Goal: Information Seeking & Learning: Learn about a topic

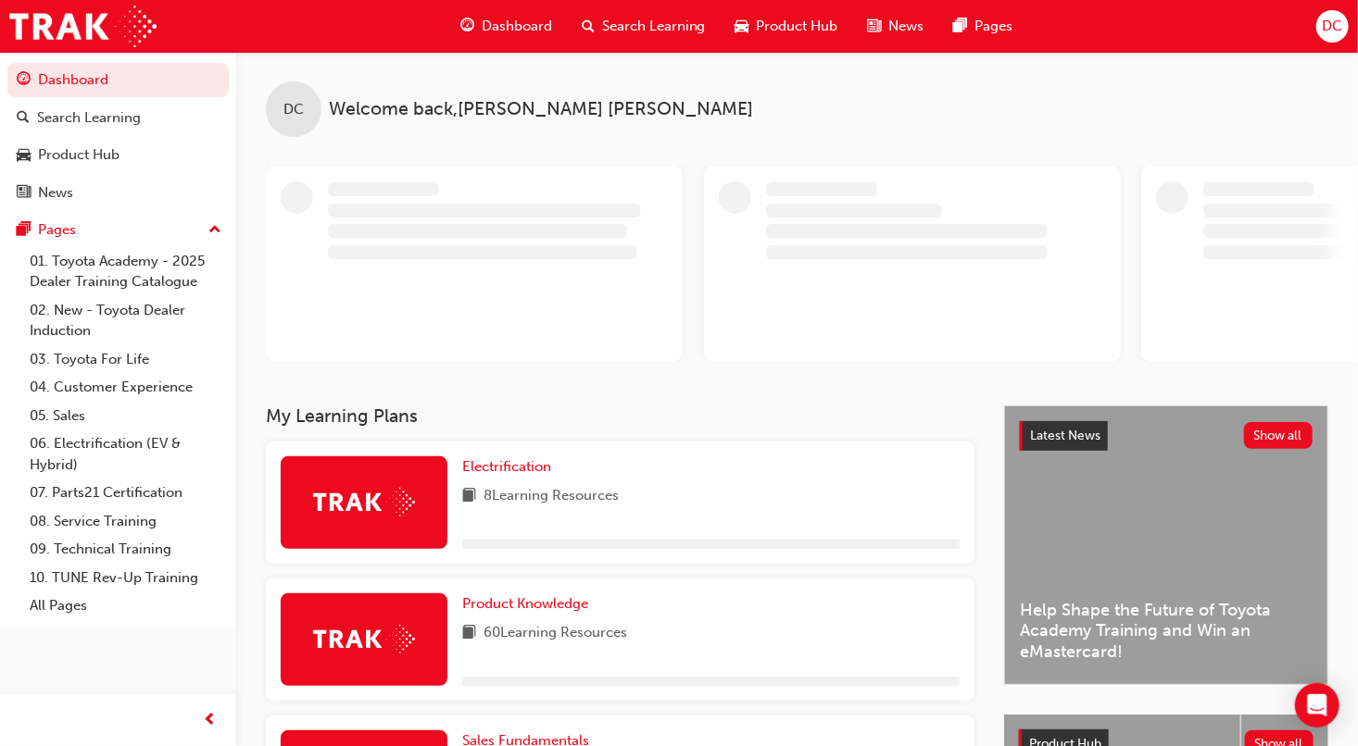
click at [495, 38] on div "Dashboard" at bounding box center [505, 26] width 121 height 38
click at [680, 24] on span "Search Learning" at bounding box center [654, 26] width 104 height 21
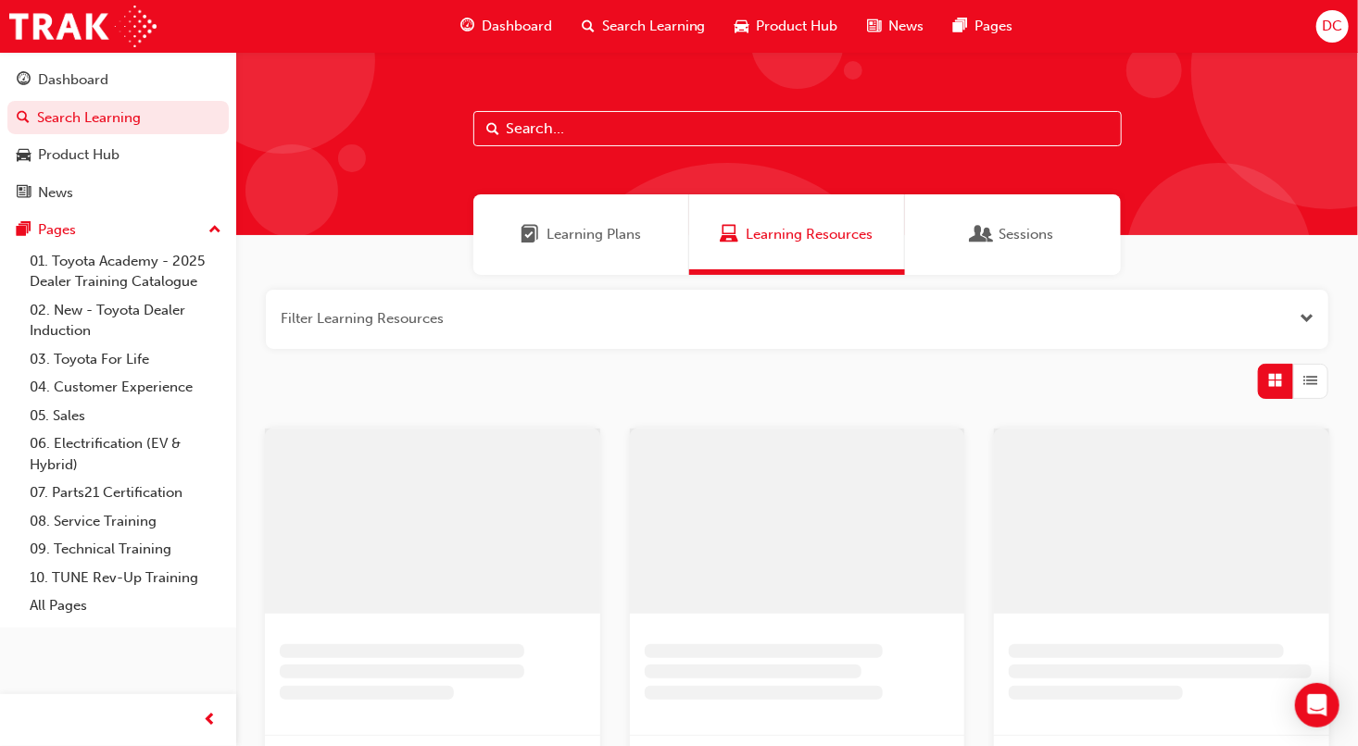
click at [564, 138] on input "text" at bounding box center [797, 128] width 648 height 35
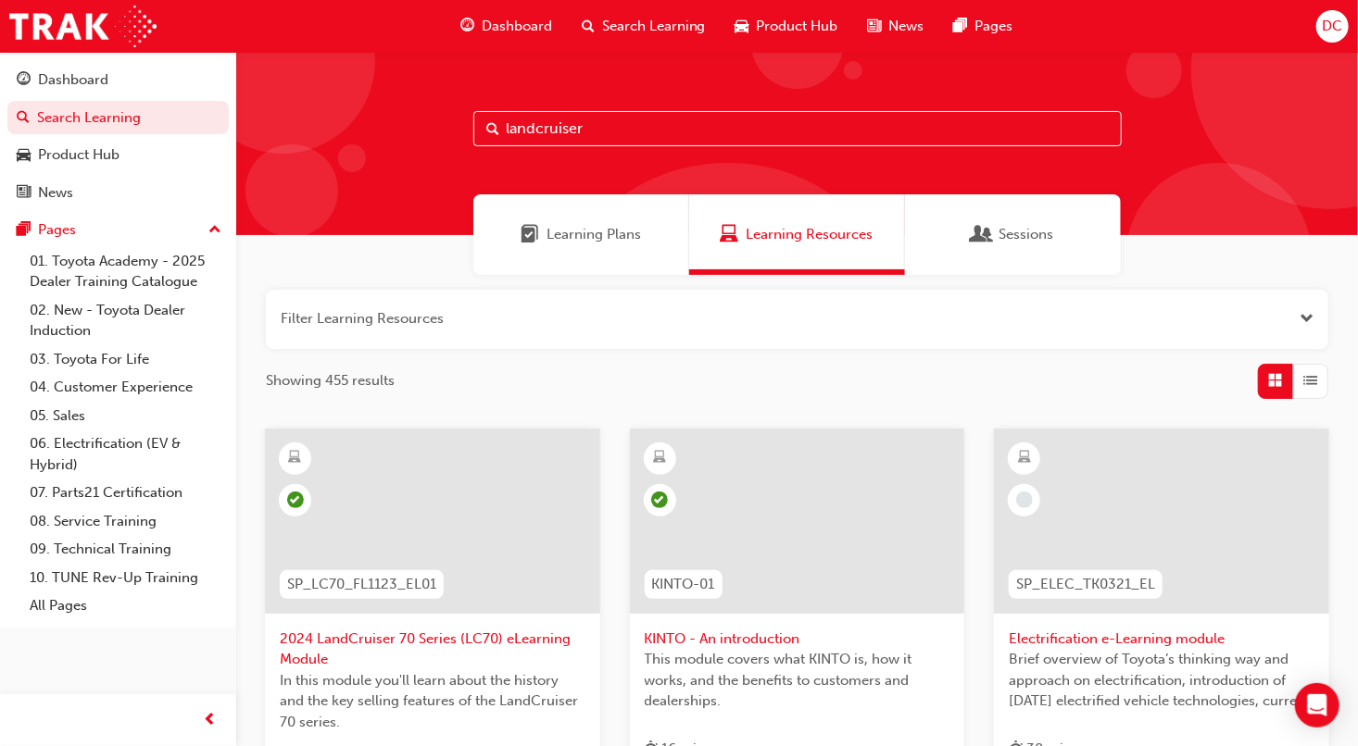
type input "landcruiser"
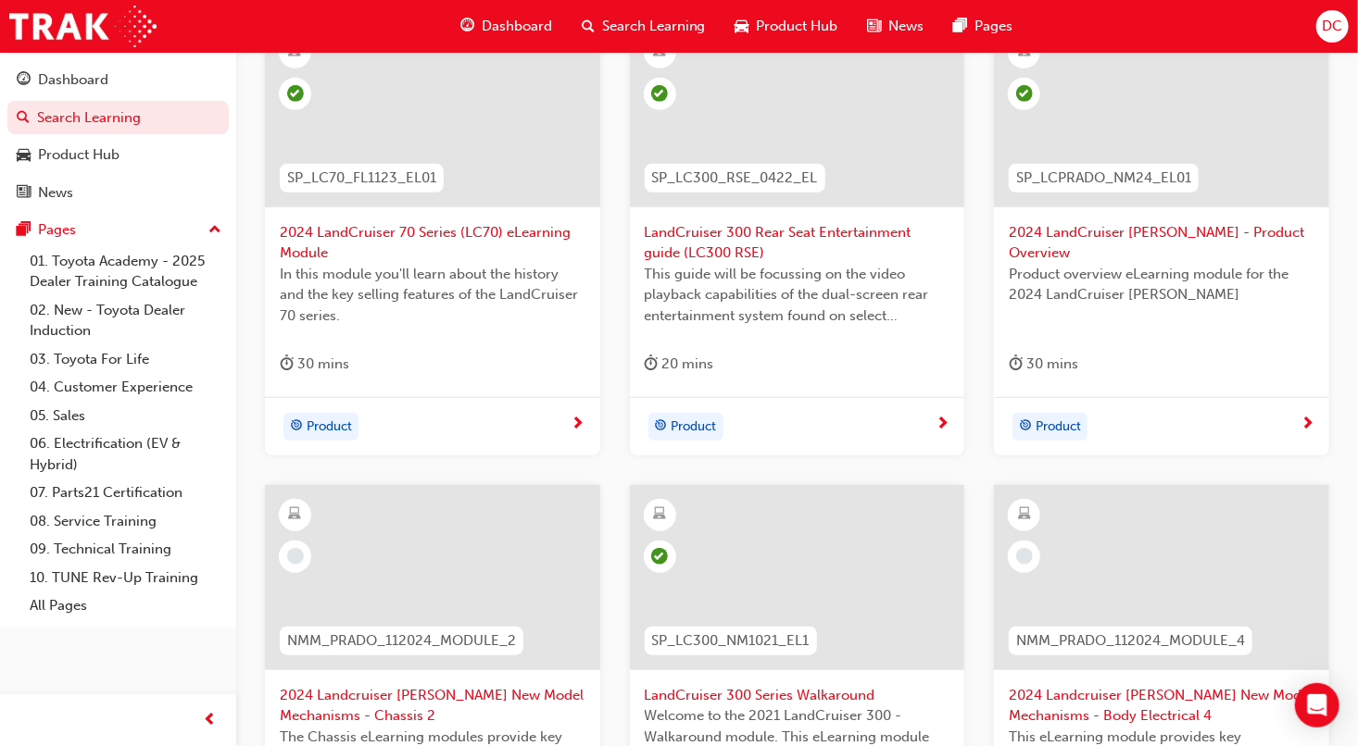
scroll to position [741, 0]
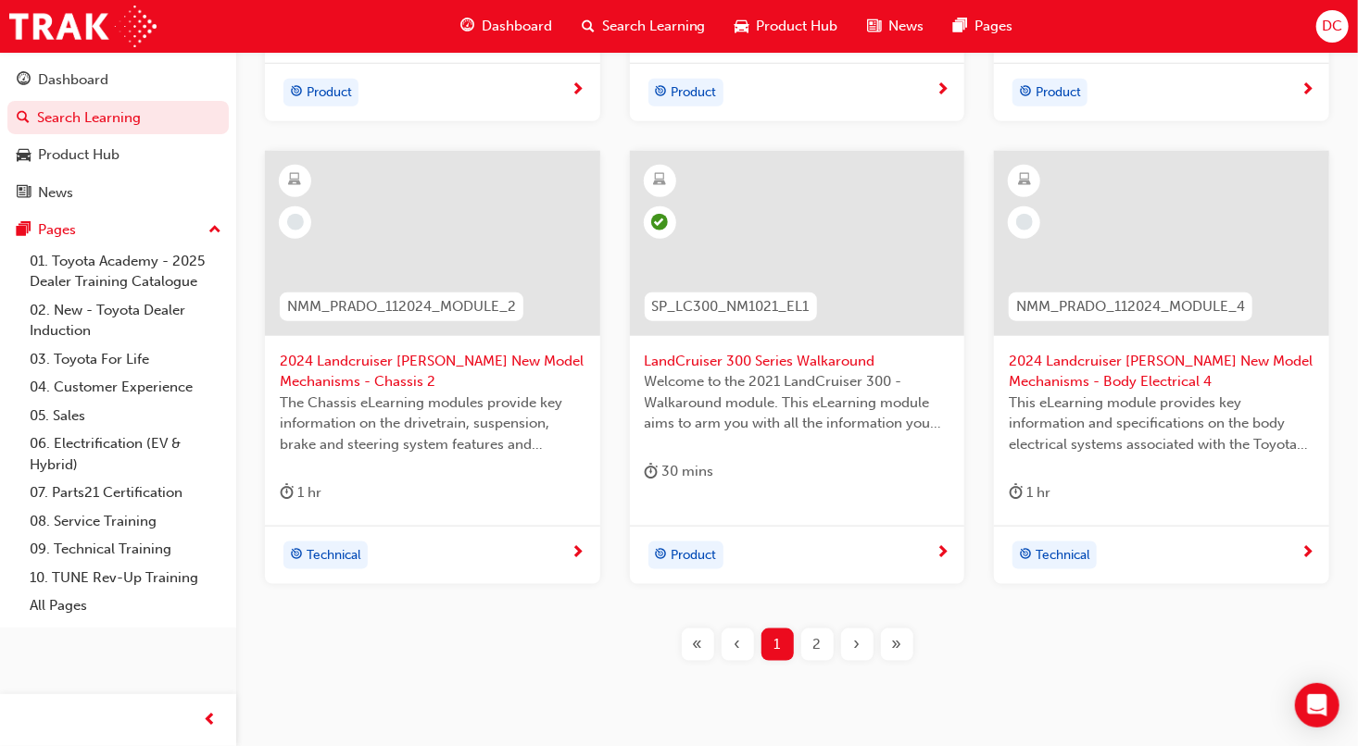
click at [799, 369] on span "LandCruiser 300 Series Walkaround" at bounding box center [798, 361] width 306 height 21
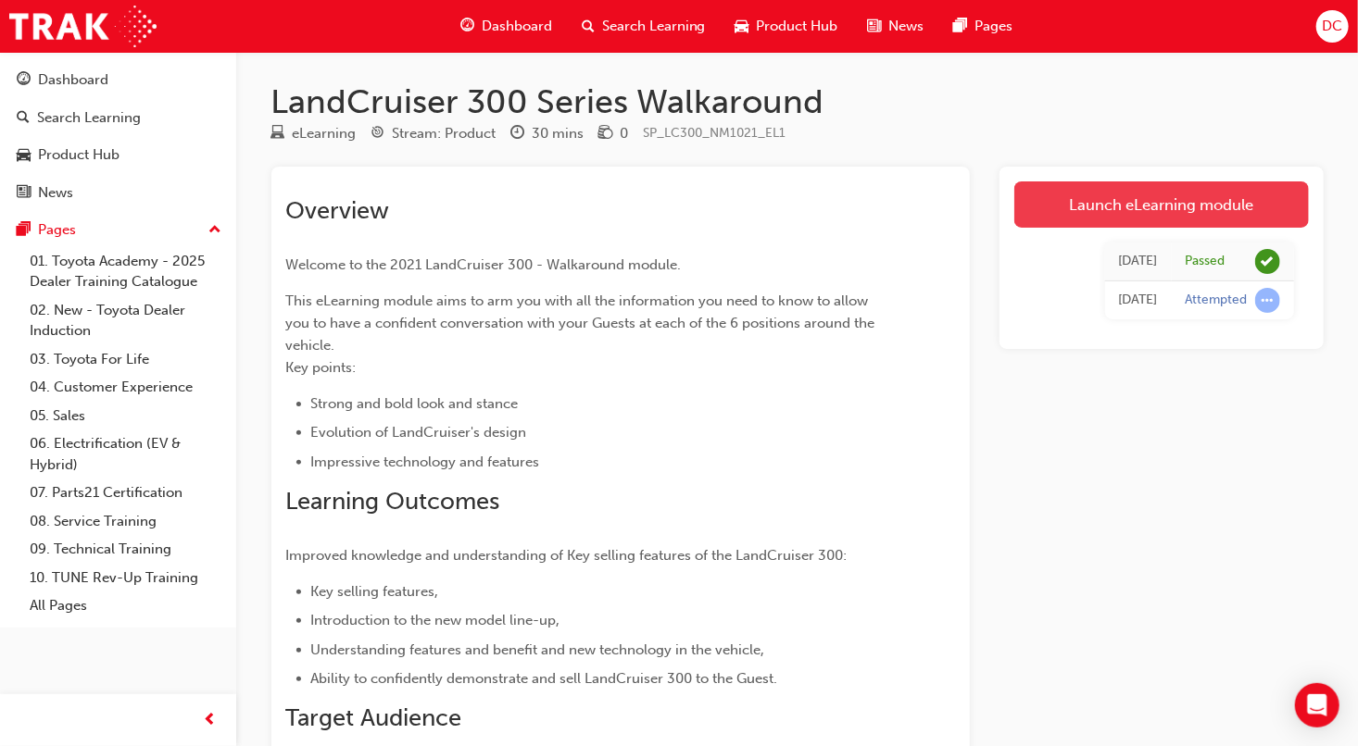
click at [1157, 213] on link "Launch eLearning module" at bounding box center [1161, 205] width 294 height 46
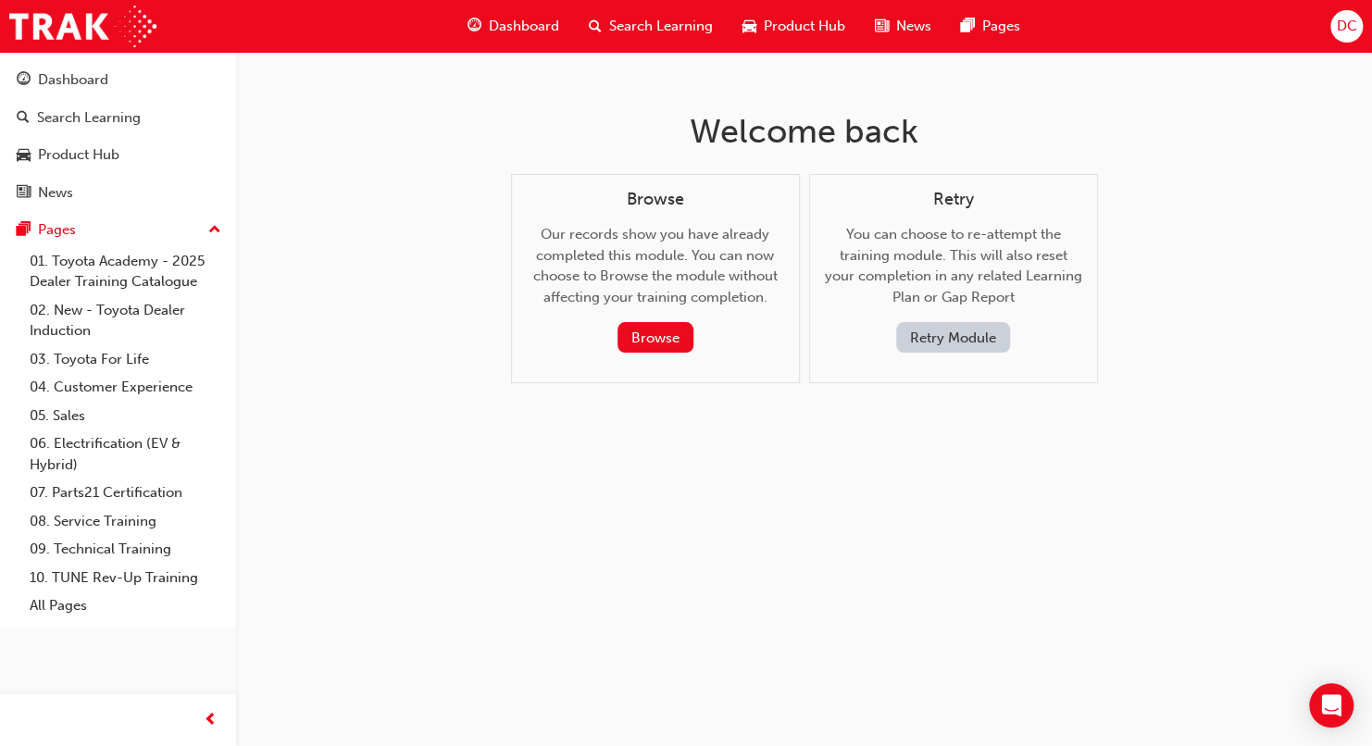
click at [995, 346] on button "Retry Module" at bounding box center [953, 337] width 114 height 31
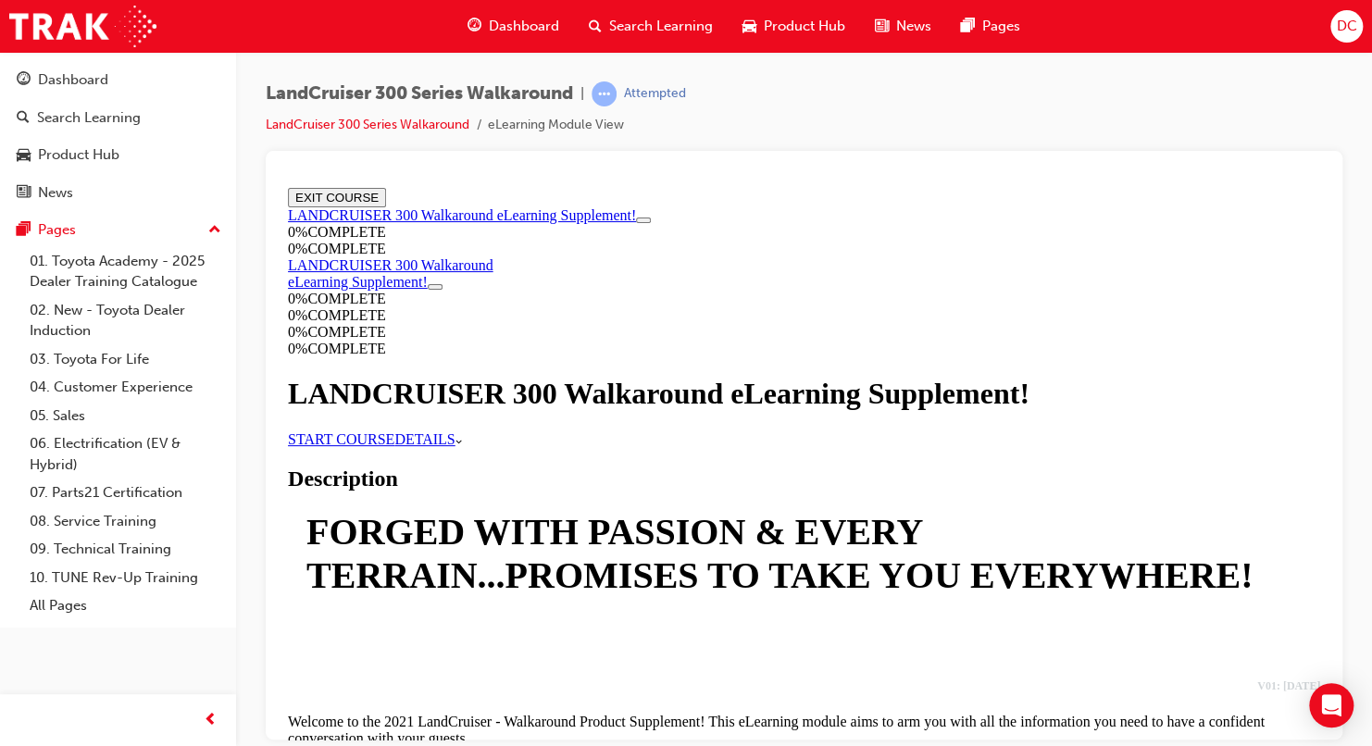
click at [394, 446] on link "START COURSE" at bounding box center [341, 439] width 106 height 16
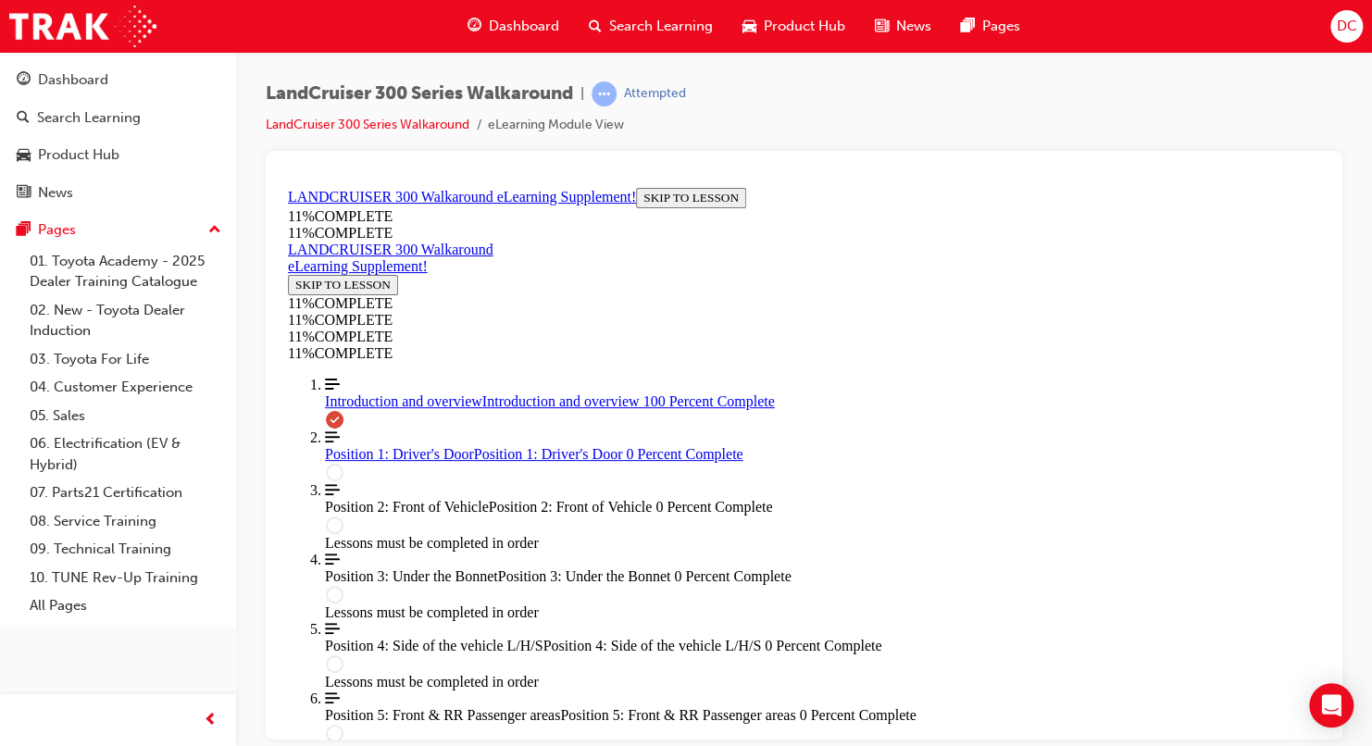
scroll to position [2554, 0]
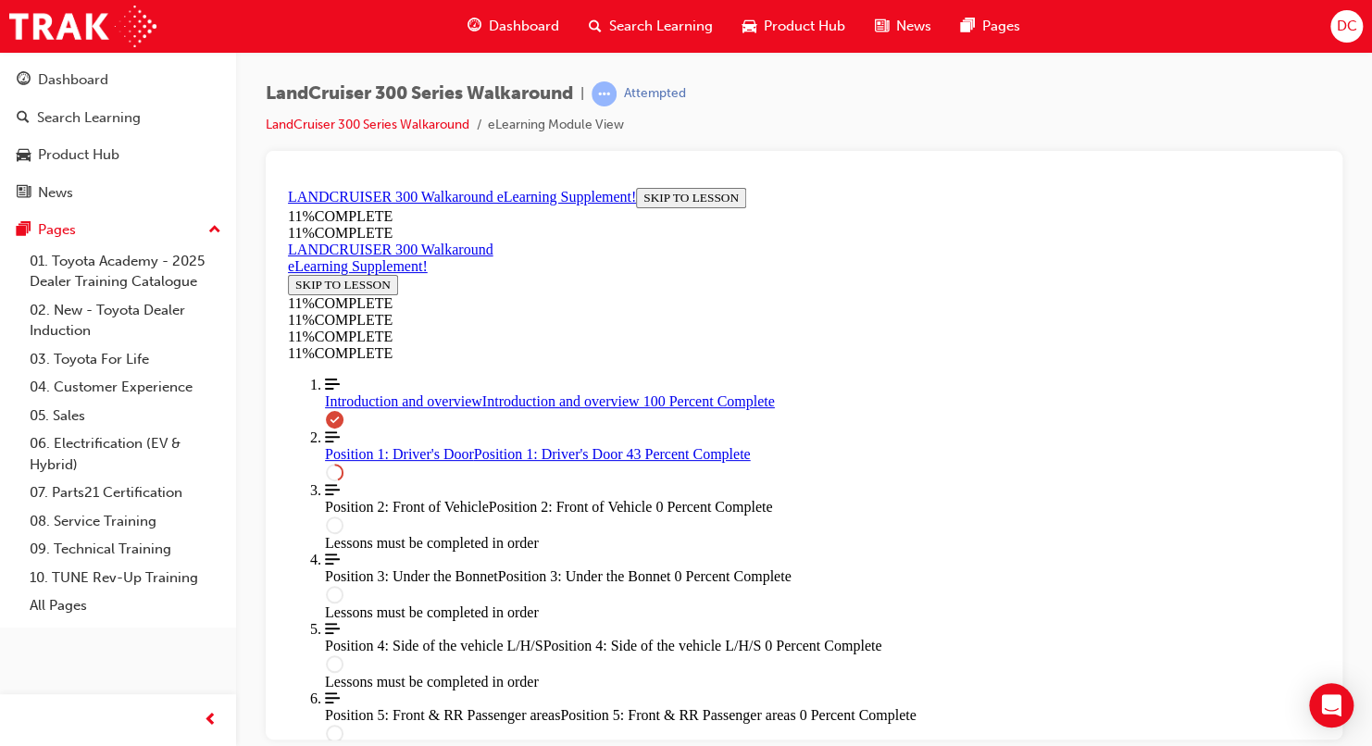
scroll to position [1175, 0]
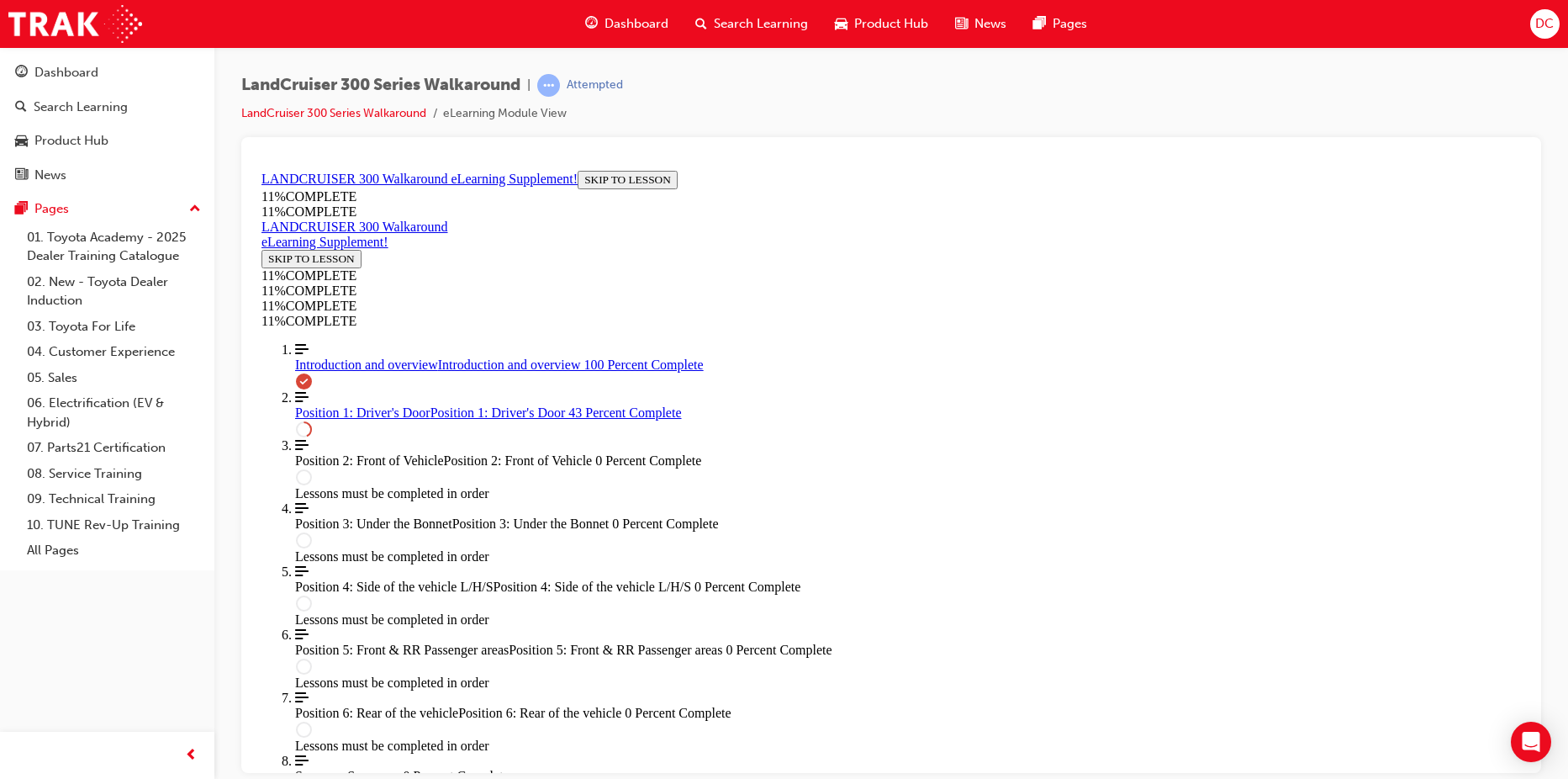
scroll to position [1249, 0]
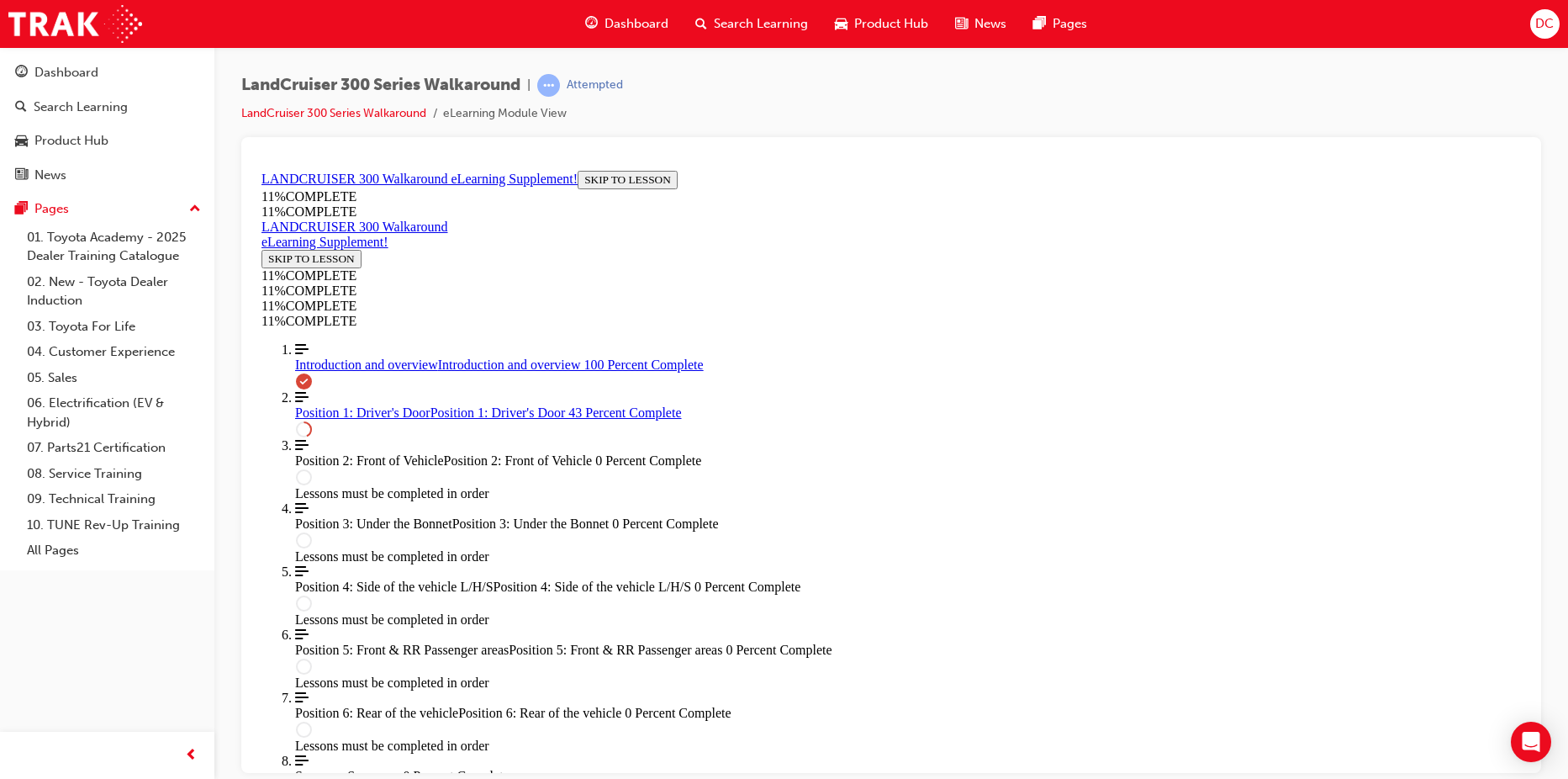
scroll to position [252, 0]
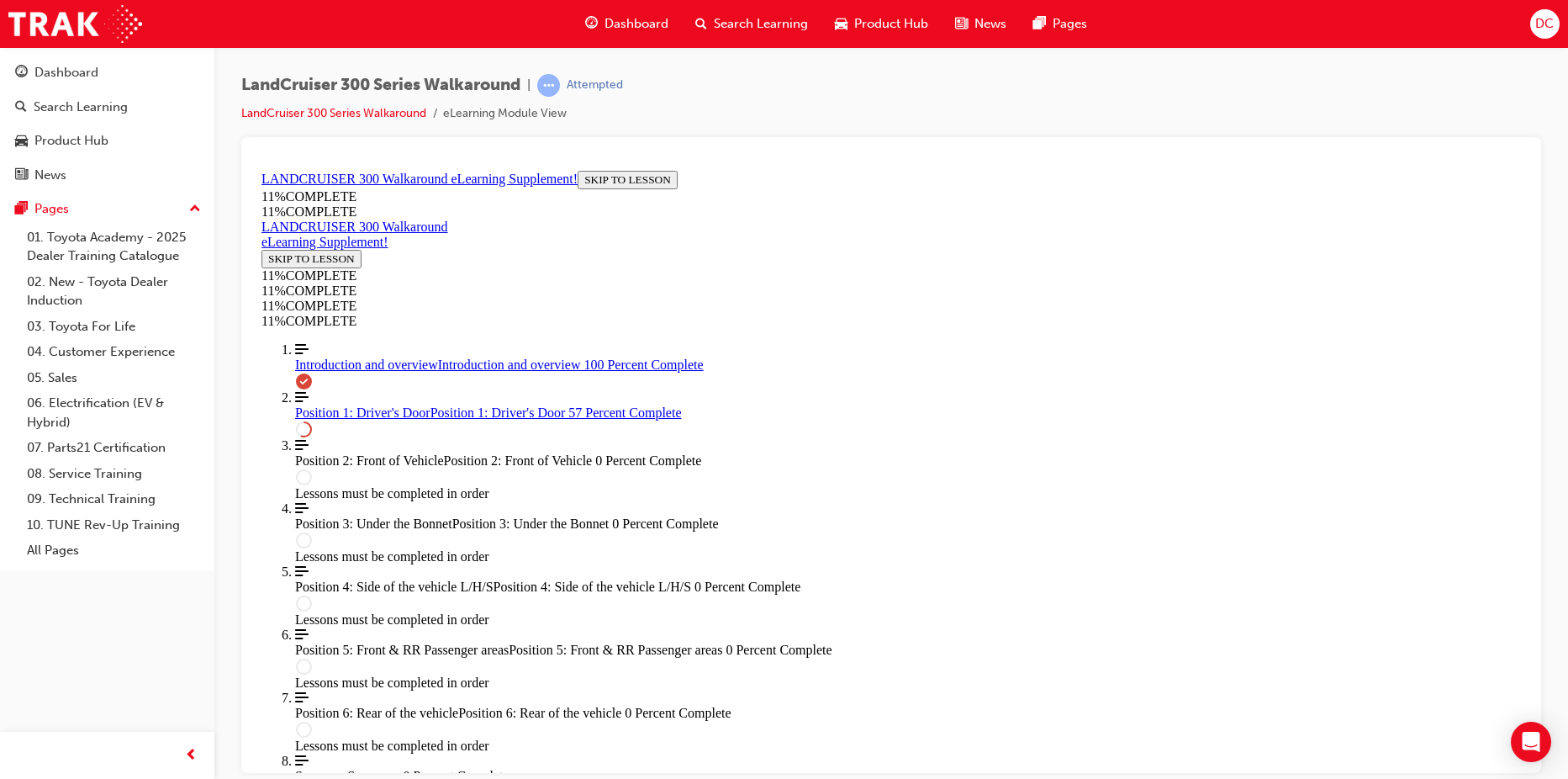
scroll to position [1018, 0]
drag, startPoint x: 1297, startPoint y: 562, endPoint x: 1315, endPoint y: 557, distance: 18.7
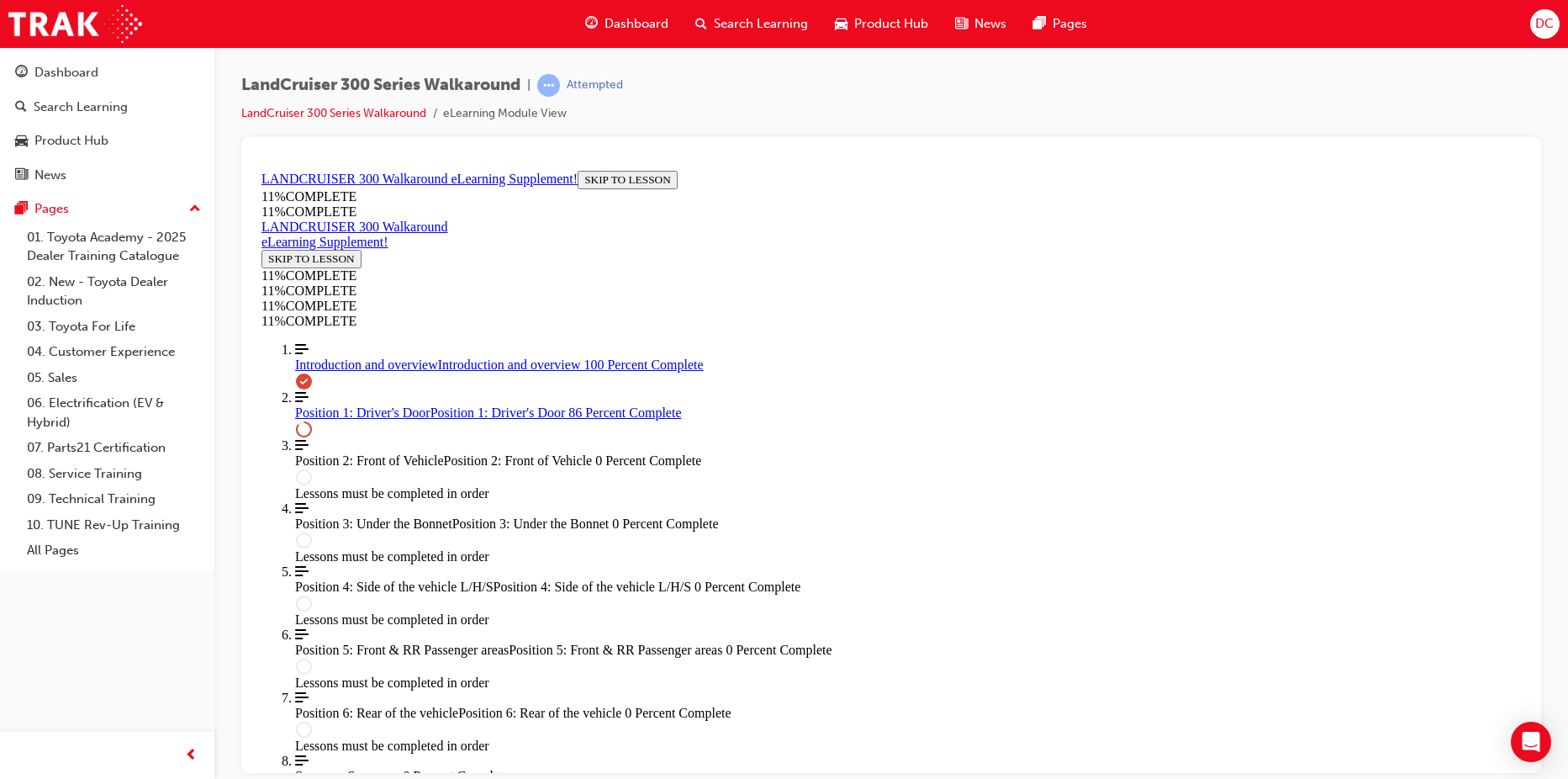
scroll to position [1803, 0]
drag, startPoint x: 839, startPoint y: 376, endPoint x: 874, endPoint y: 378, distance: 35.1
drag, startPoint x: 896, startPoint y: 390, endPoint x: 919, endPoint y: 382, distance: 24.4
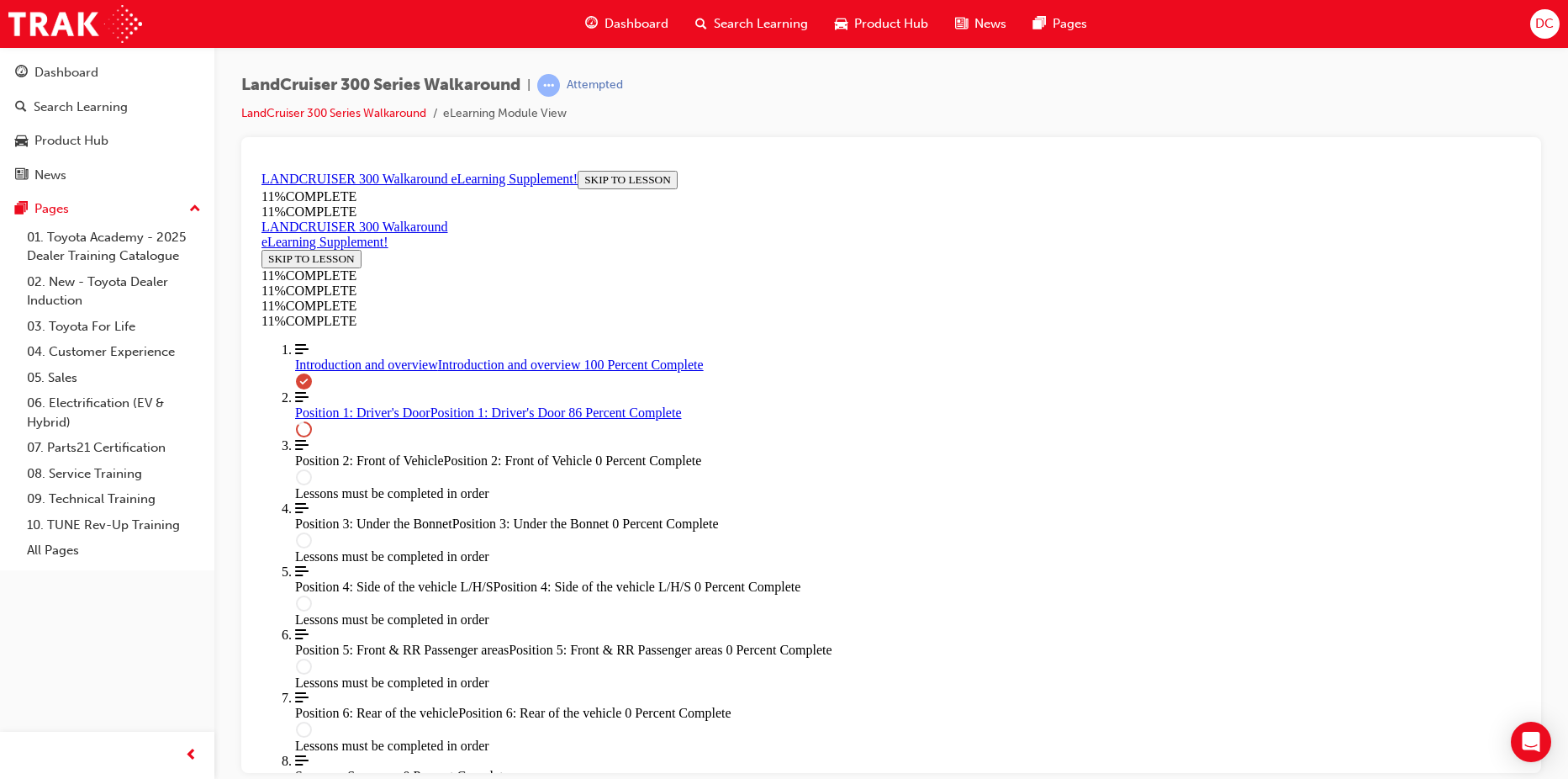
drag, startPoint x: 881, startPoint y: 470, endPoint x: 927, endPoint y: 474, distance: 46.2
drag, startPoint x: 875, startPoint y: 566, endPoint x: 947, endPoint y: 592, distance: 76.6
drag, startPoint x: 912, startPoint y: 557, endPoint x: 915, endPoint y: 482, distance: 75.1
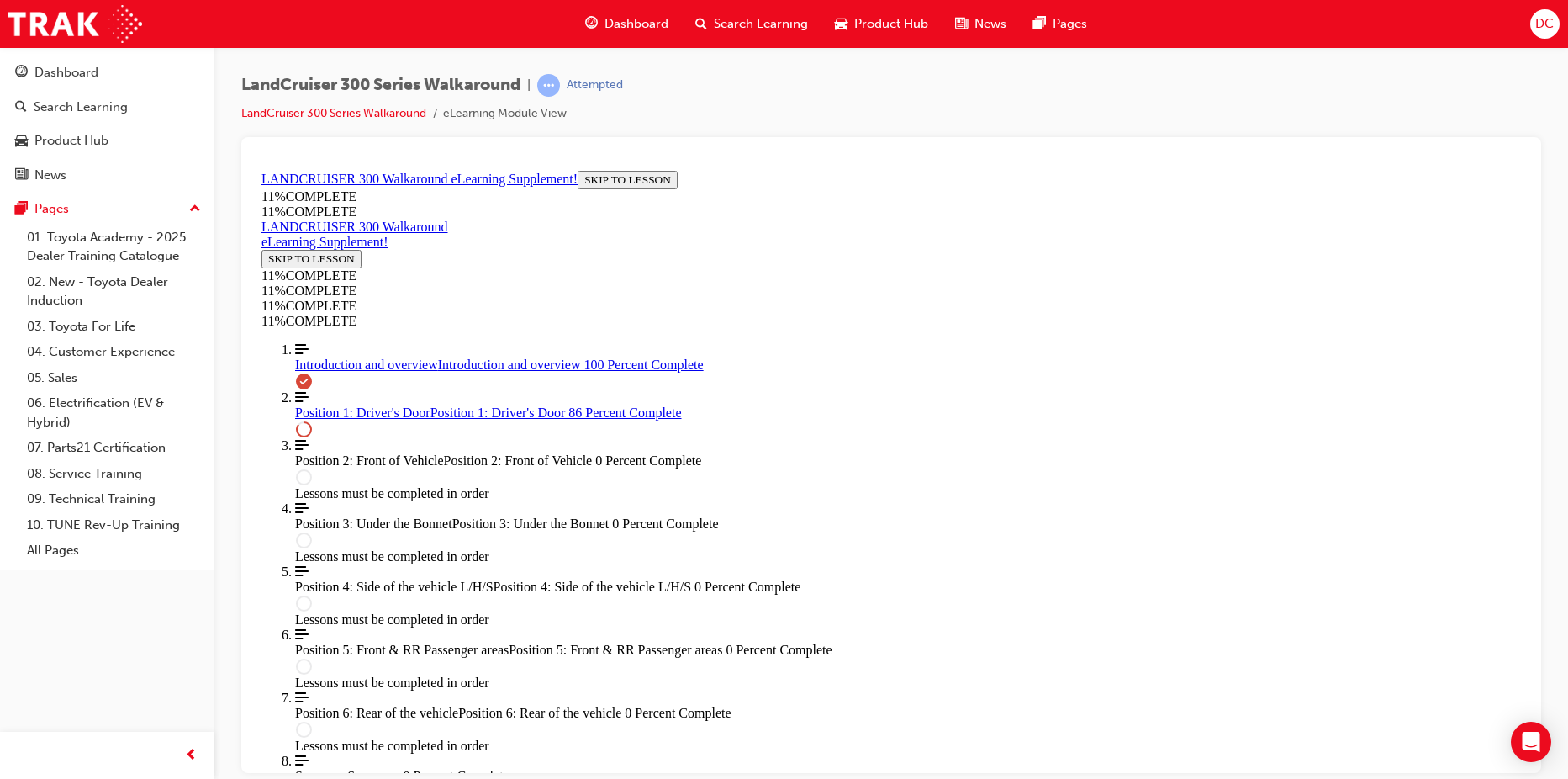
drag, startPoint x: 914, startPoint y: 551, endPoint x: 955, endPoint y: 552, distance: 41.0
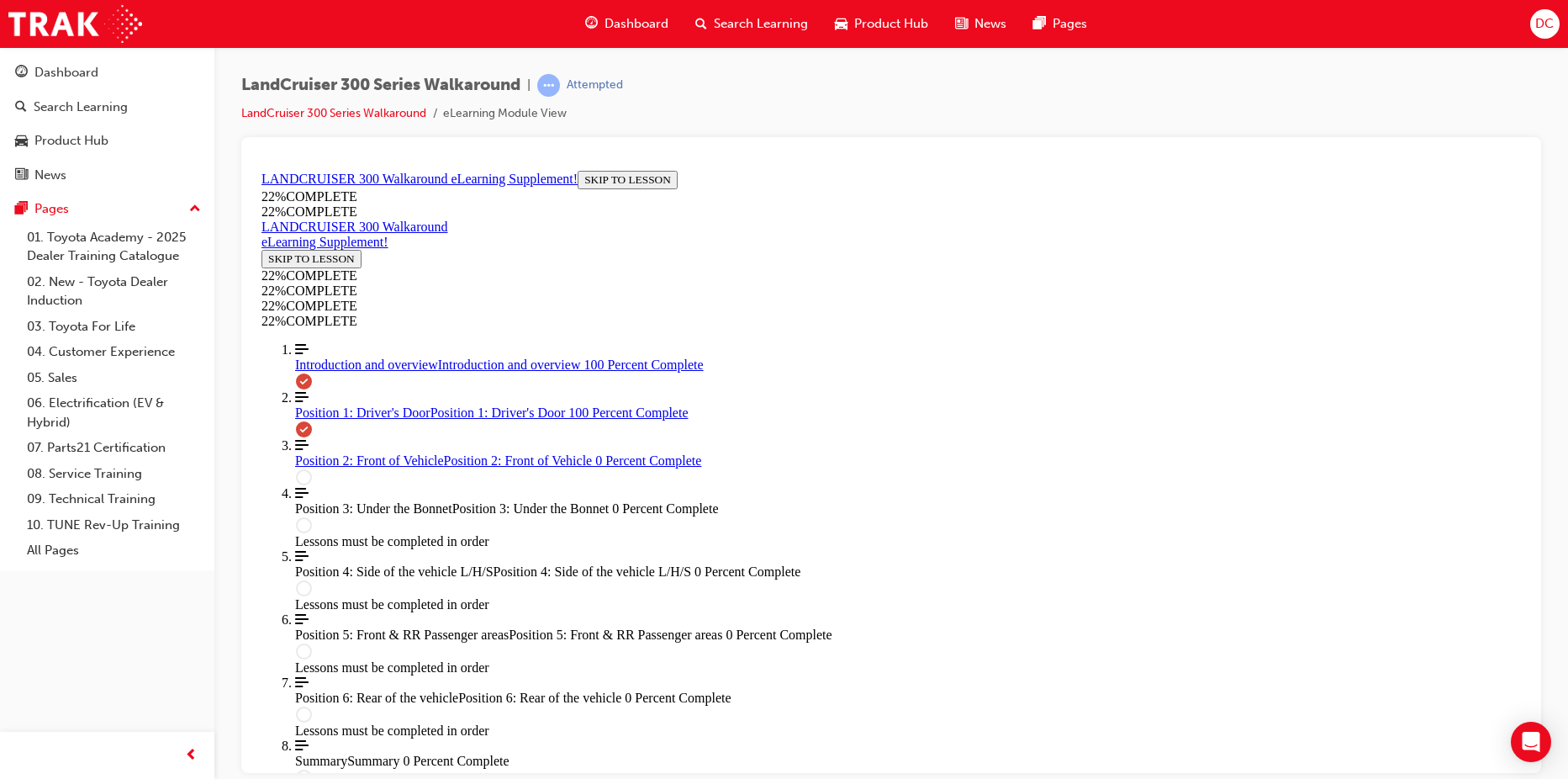
scroll to position [2485, 0]
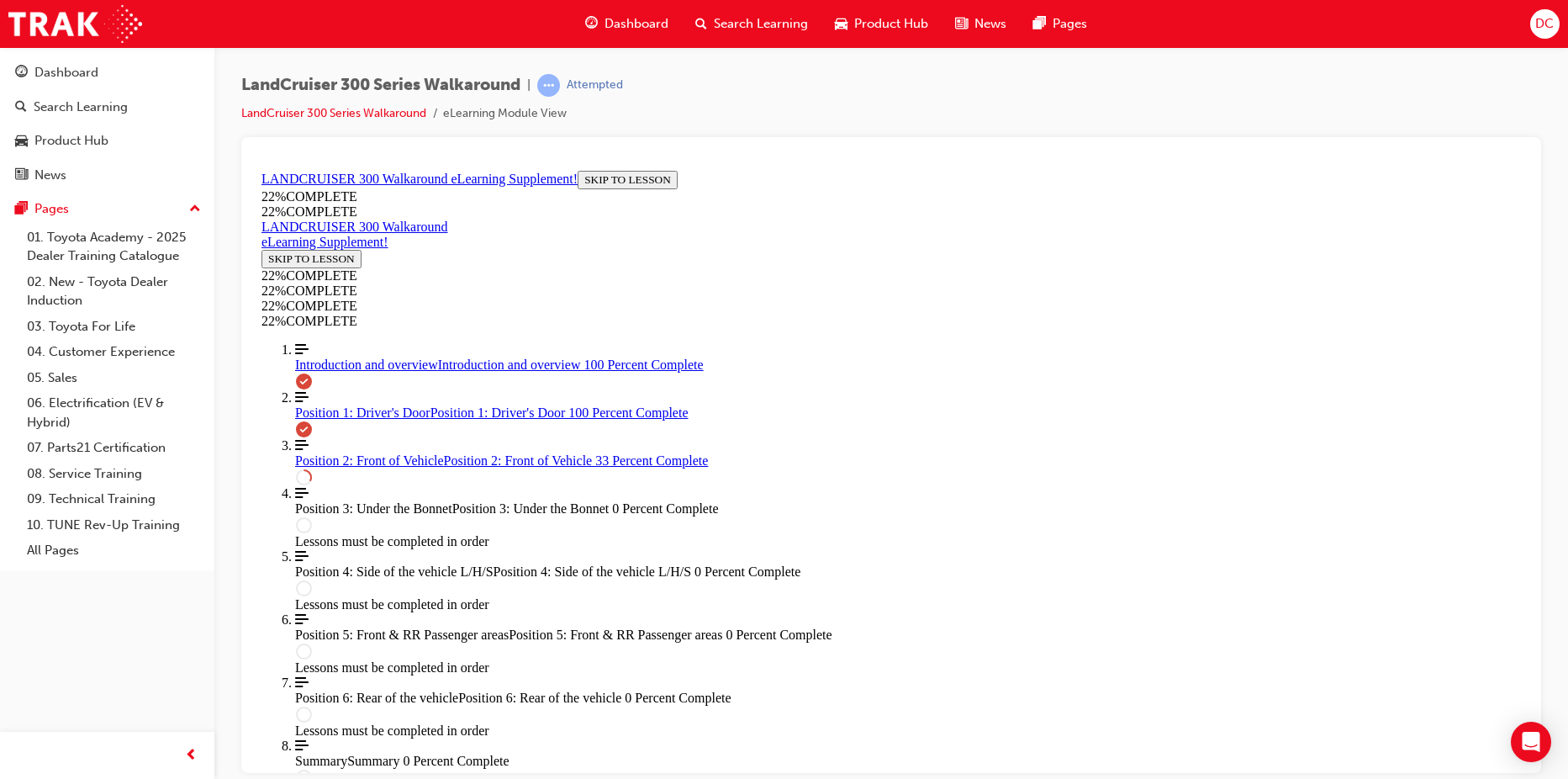
scroll to position [211, 0]
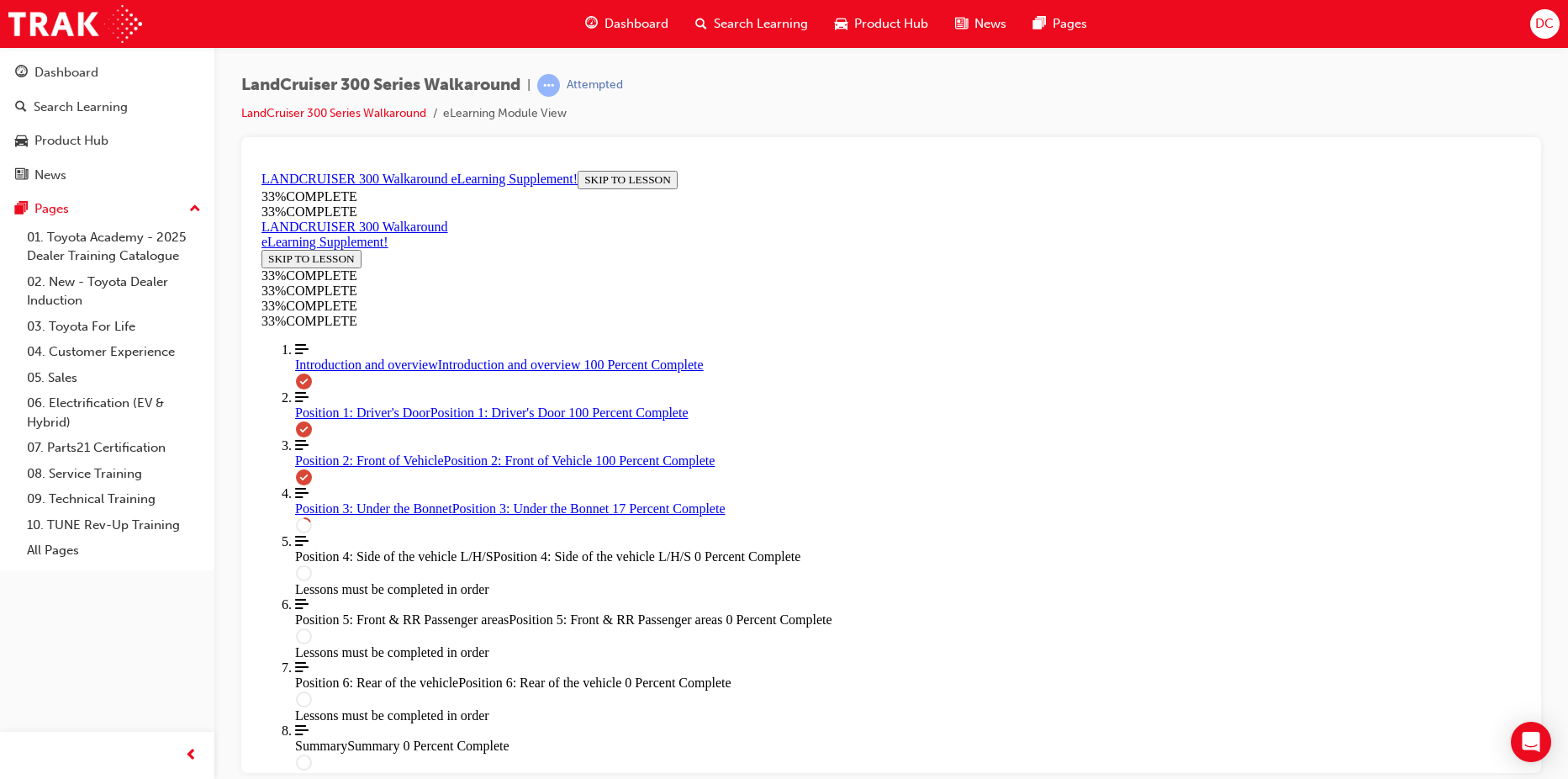
scroll to position [0, 390]
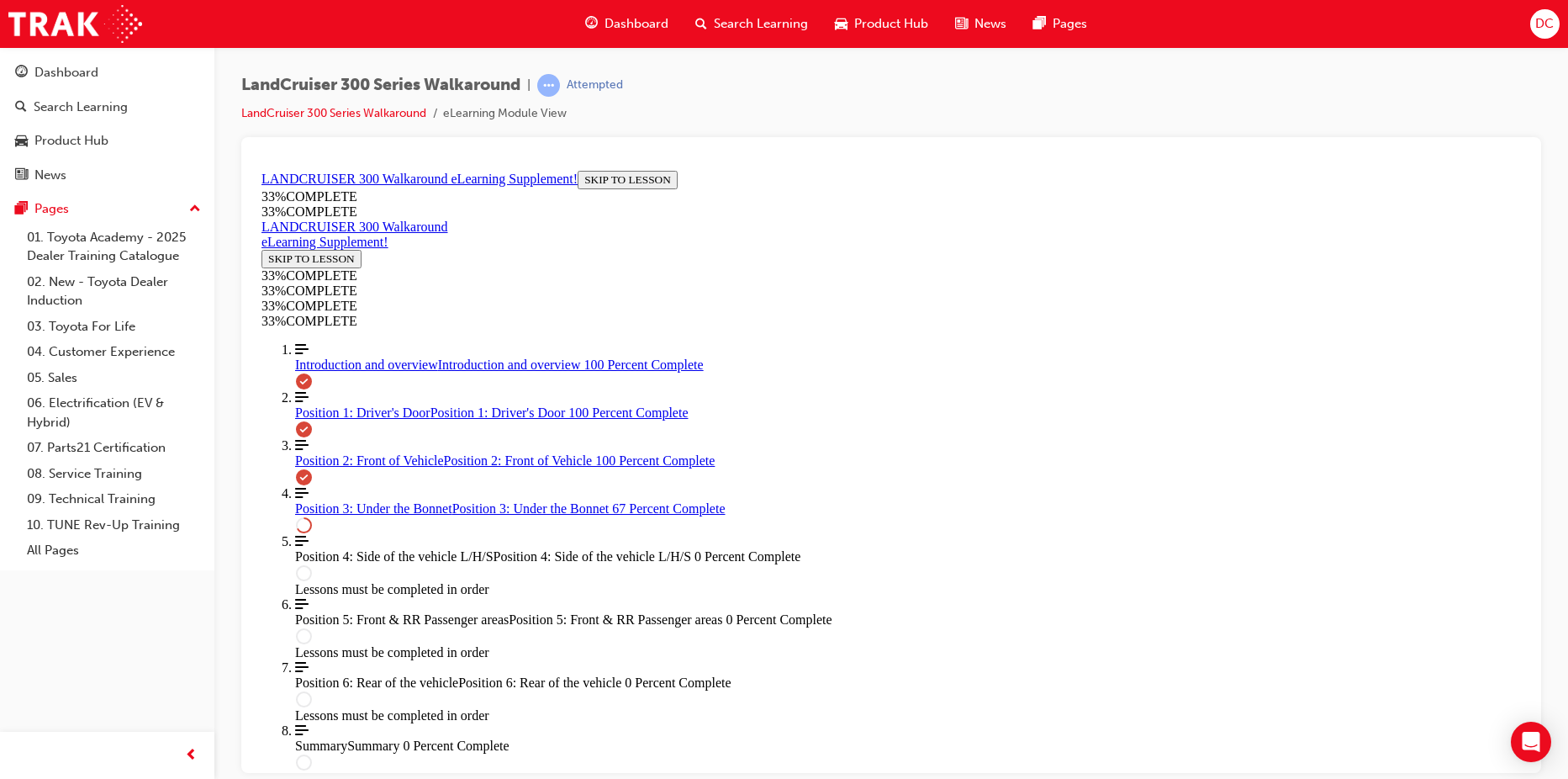
drag, startPoint x: 946, startPoint y: 650, endPoint x: 964, endPoint y: 711, distance: 63.6
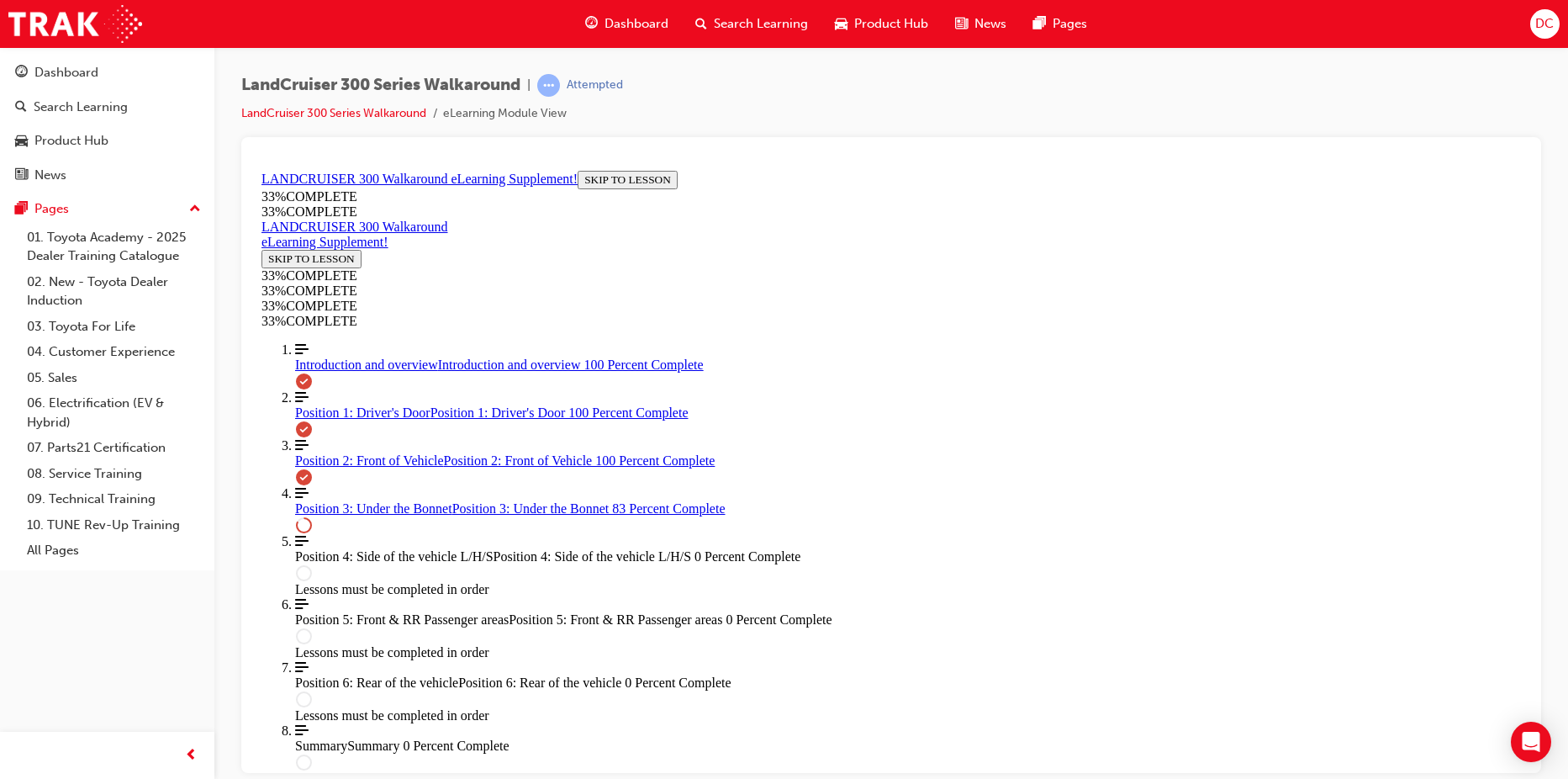
scroll to position [2281, 0]
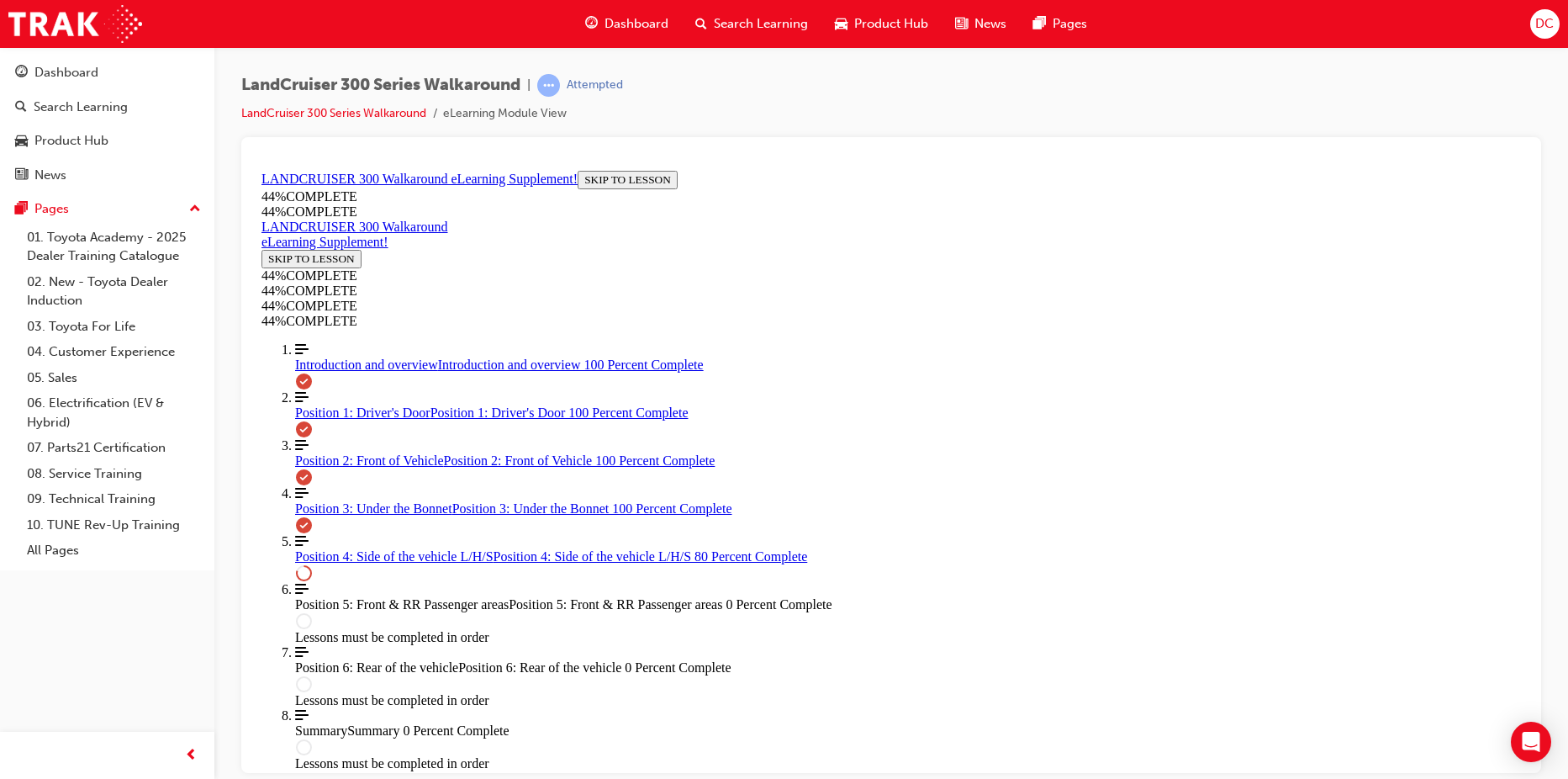
drag, startPoint x: 988, startPoint y: 737, endPoint x: 1000, endPoint y: 699, distance: 39.8
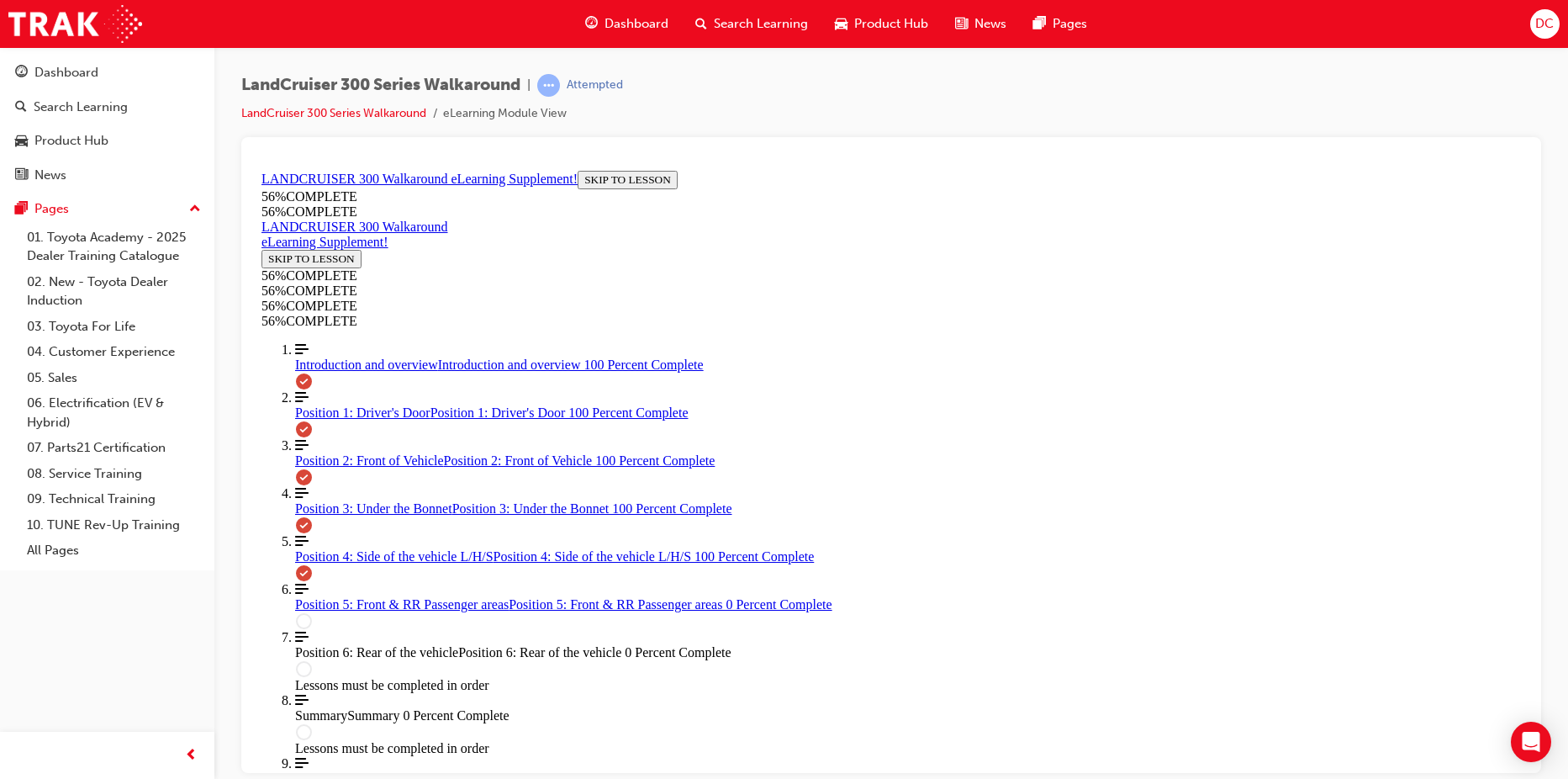
scroll to position [1762, 0]
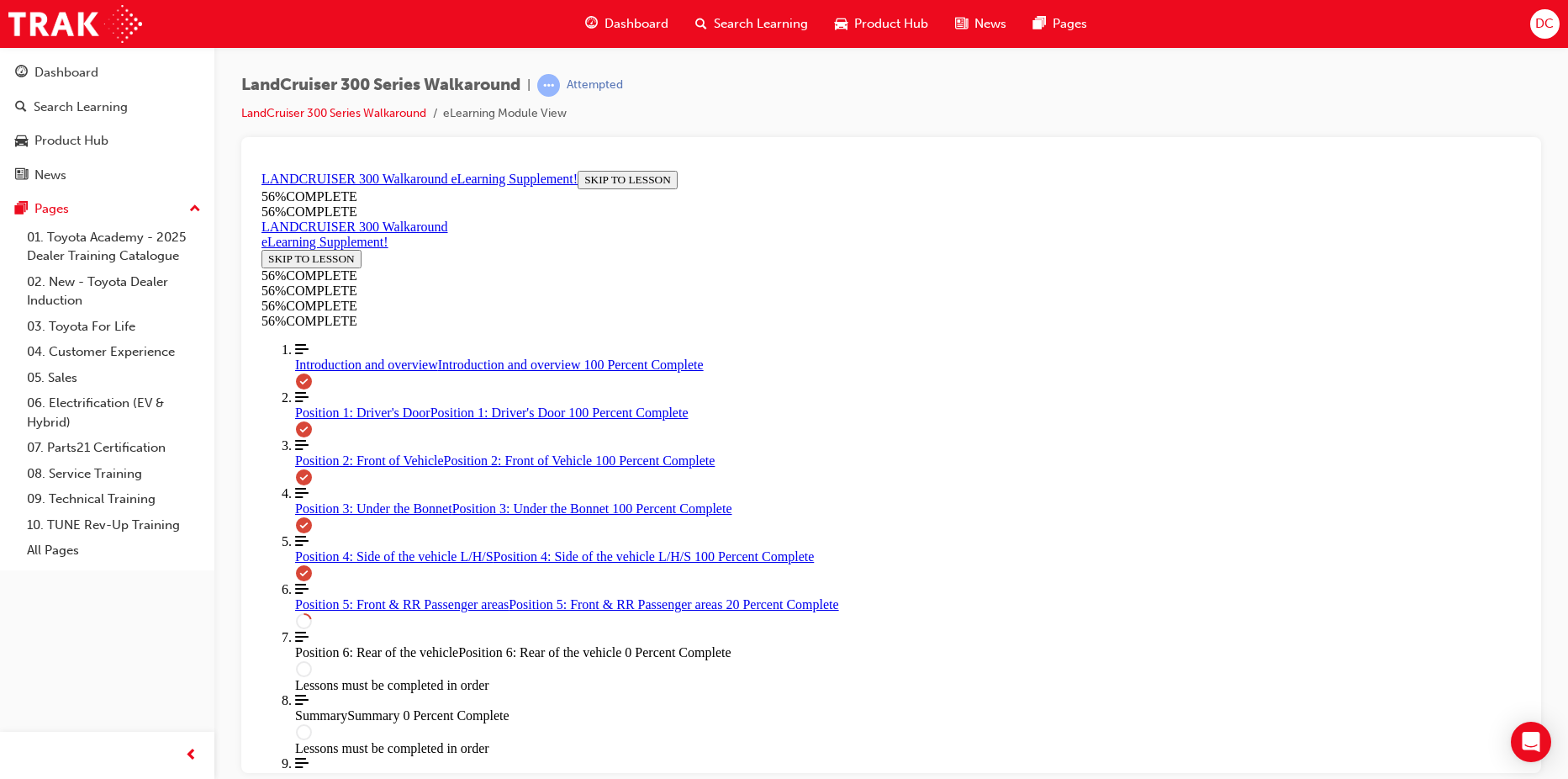
scroll to position [439, 0]
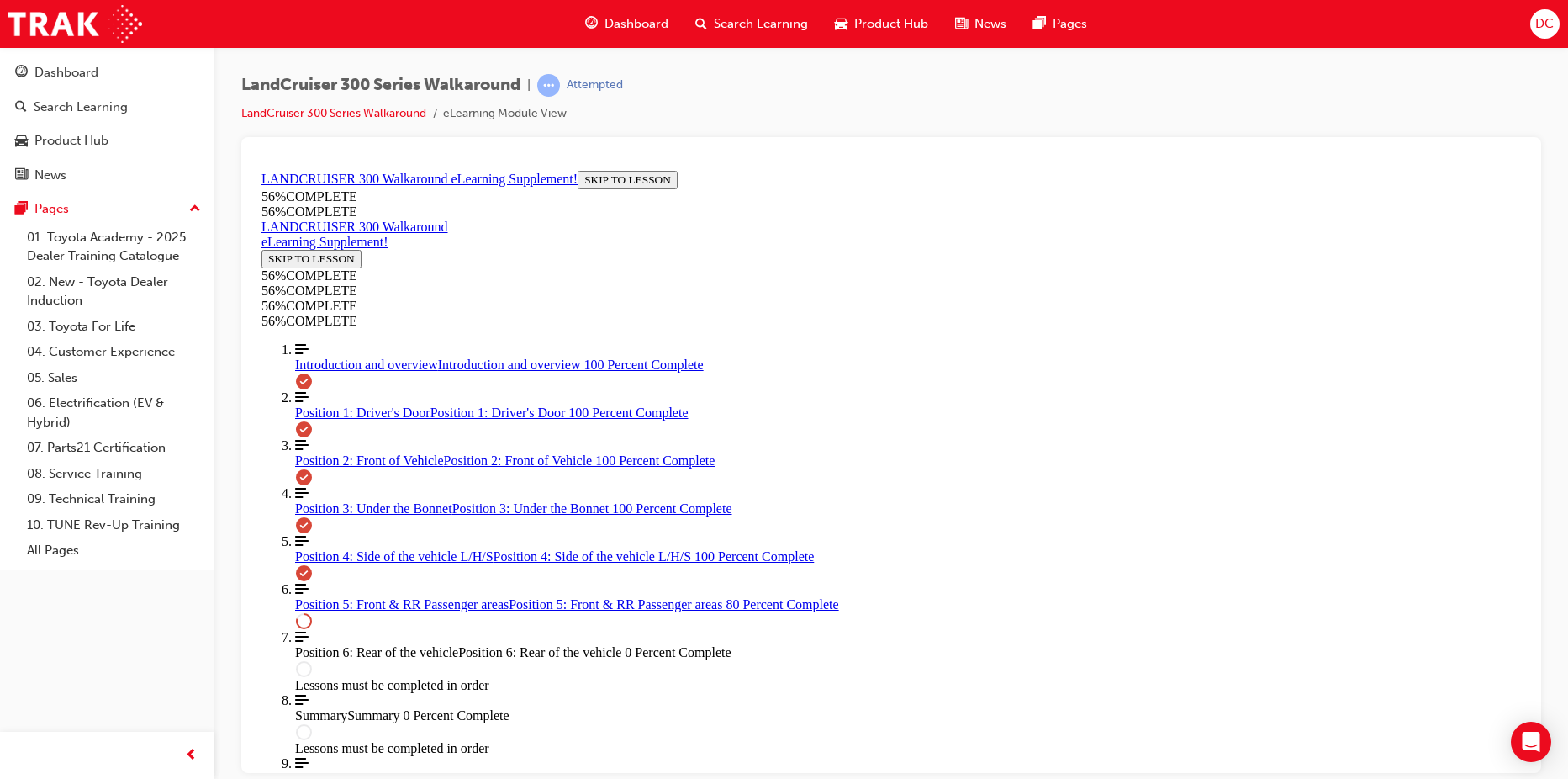
drag, startPoint x: 868, startPoint y: 460, endPoint x: 940, endPoint y: 575, distance: 135.7
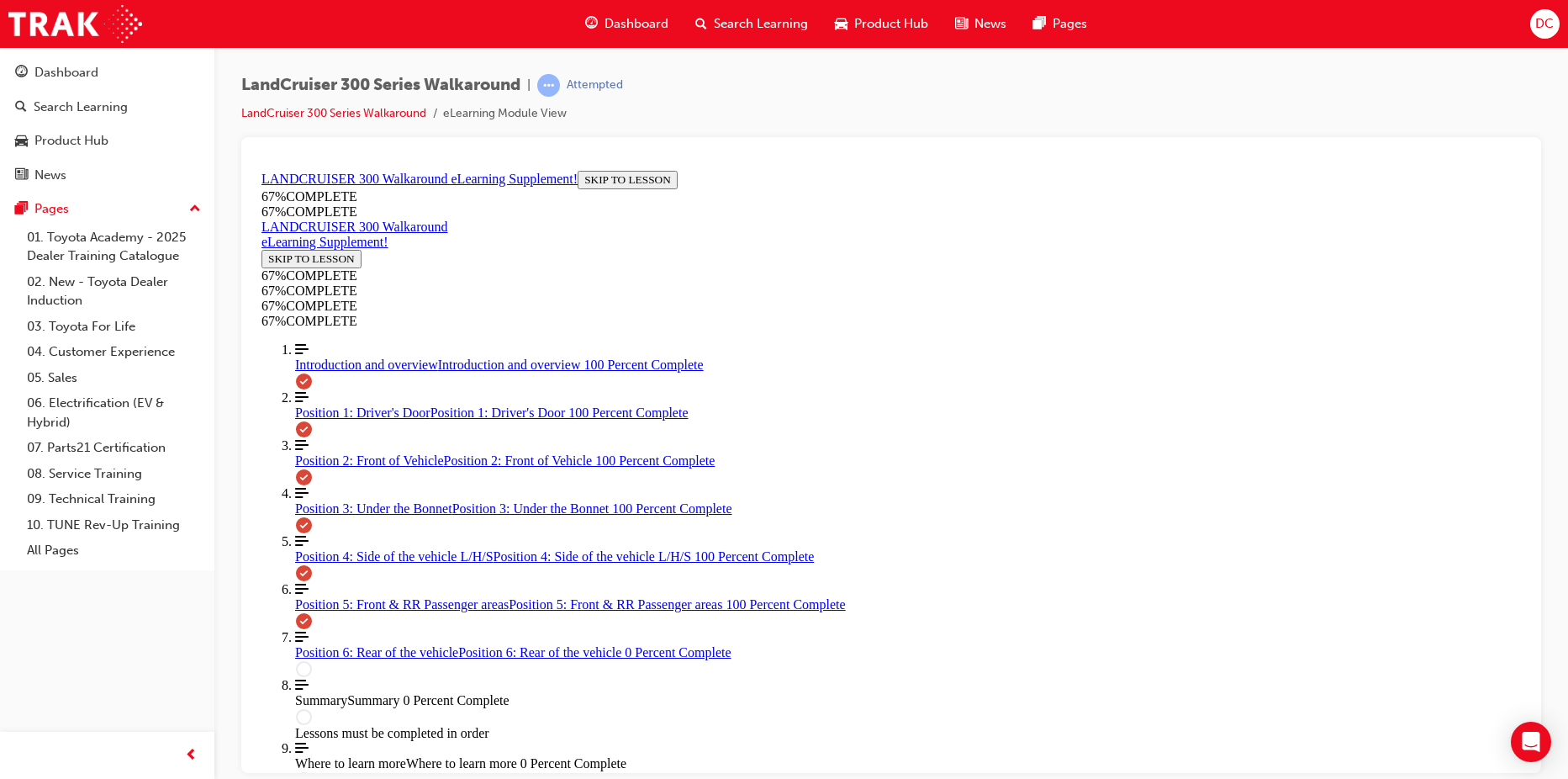
drag, startPoint x: 864, startPoint y: 353, endPoint x: 905, endPoint y: 351, distance: 41.0
drag, startPoint x: 877, startPoint y: 446, endPoint x: 919, endPoint y: 449, distance: 42.1
drag, startPoint x: 922, startPoint y: 516, endPoint x: 971, endPoint y: 512, distance: 49.2
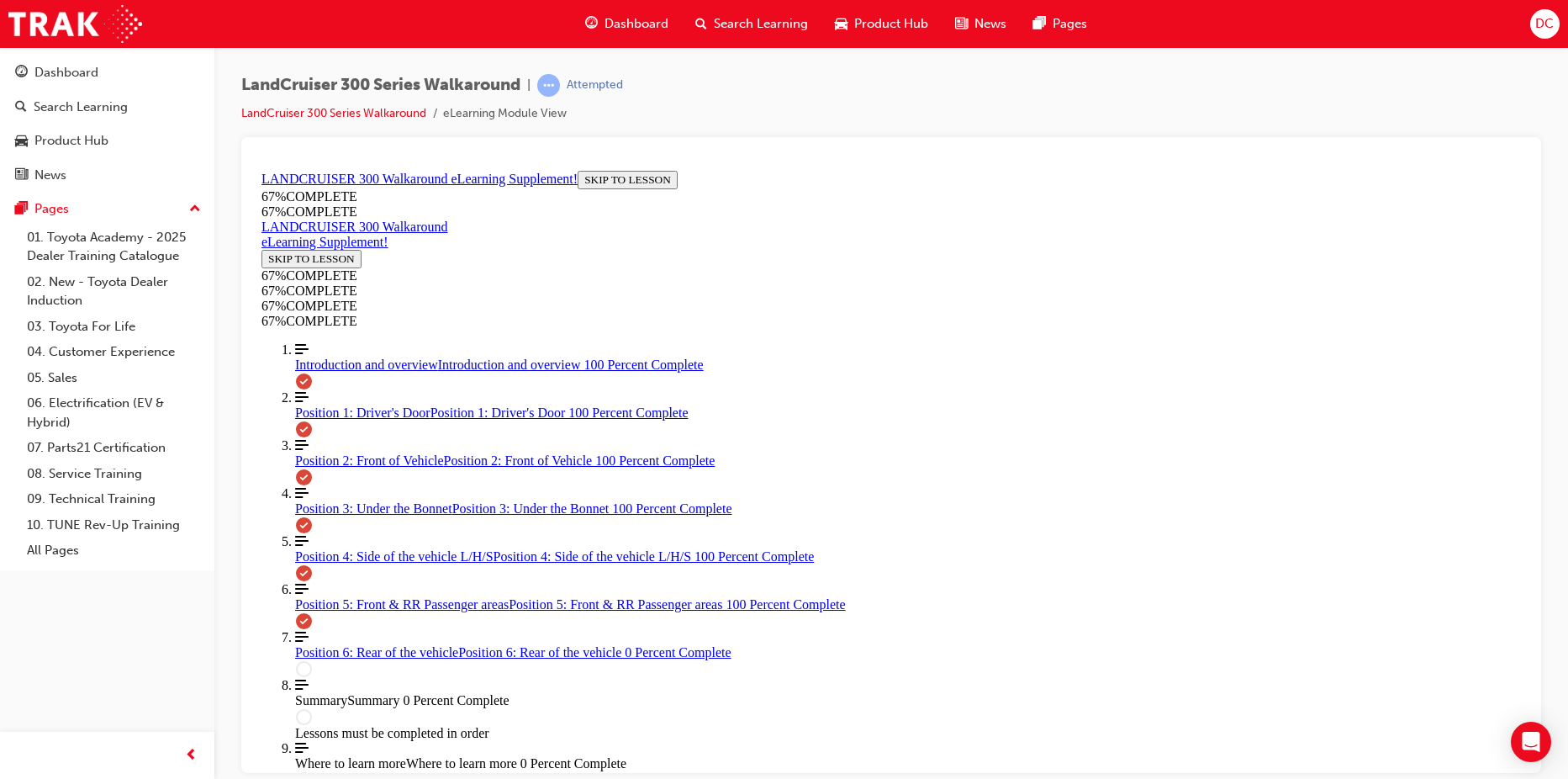
drag, startPoint x: 912, startPoint y: 340, endPoint x: 927, endPoint y: 312, distance: 31.8
drag, startPoint x: 1003, startPoint y: 312, endPoint x: 929, endPoint y: 305, distance: 74.3
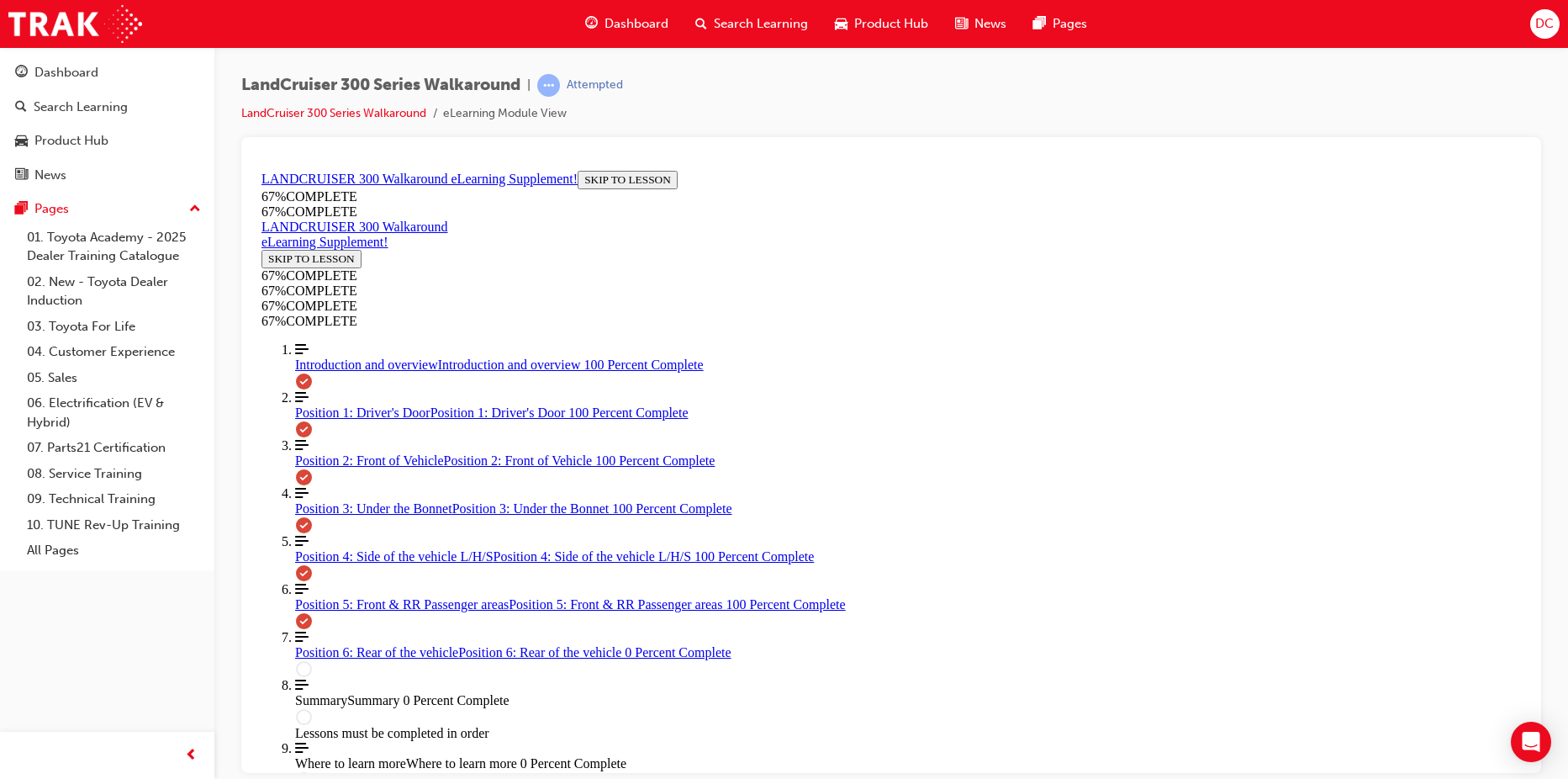
drag, startPoint x: 929, startPoint y: 301, endPoint x: 968, endPoint y: 302, distance: 39.0
drag, startPoint x: 888, startPoint y: 303, endPoint x: 936, endPoint y: 303, distance: 48.0
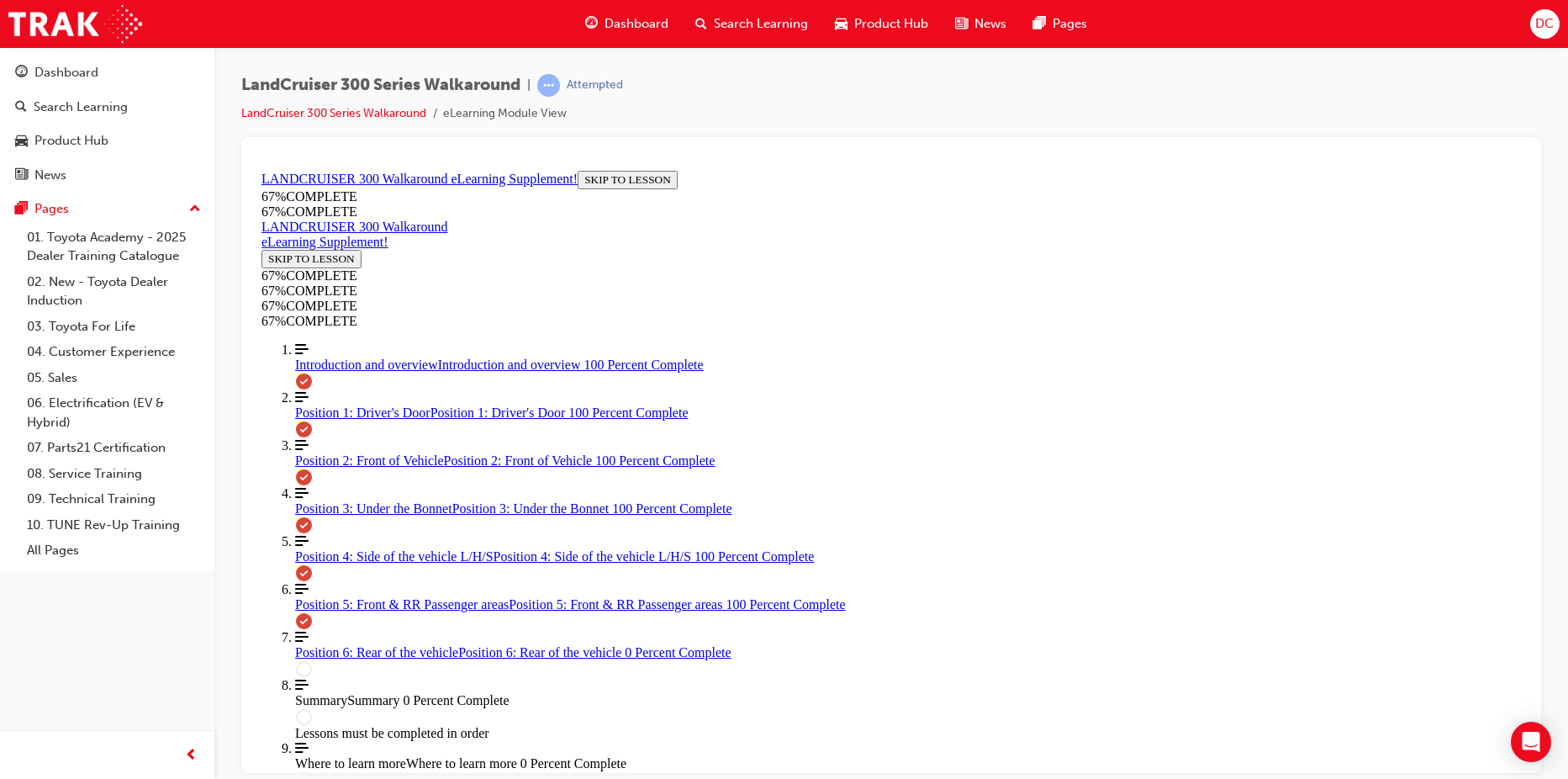
drag, startPoint x: 893, startPoint y: 429, endPoint x: 915, endPoint y: 299, distance: 131.8
drag, startPoint x: 893, startPoint y: 451, endPoint x: 941, endPoint y: 315, distance: 144.2
drag, startPoint x: 921, startPoint y: 392, endPoint x: 947, endPoint y: 386, distance: 26.7
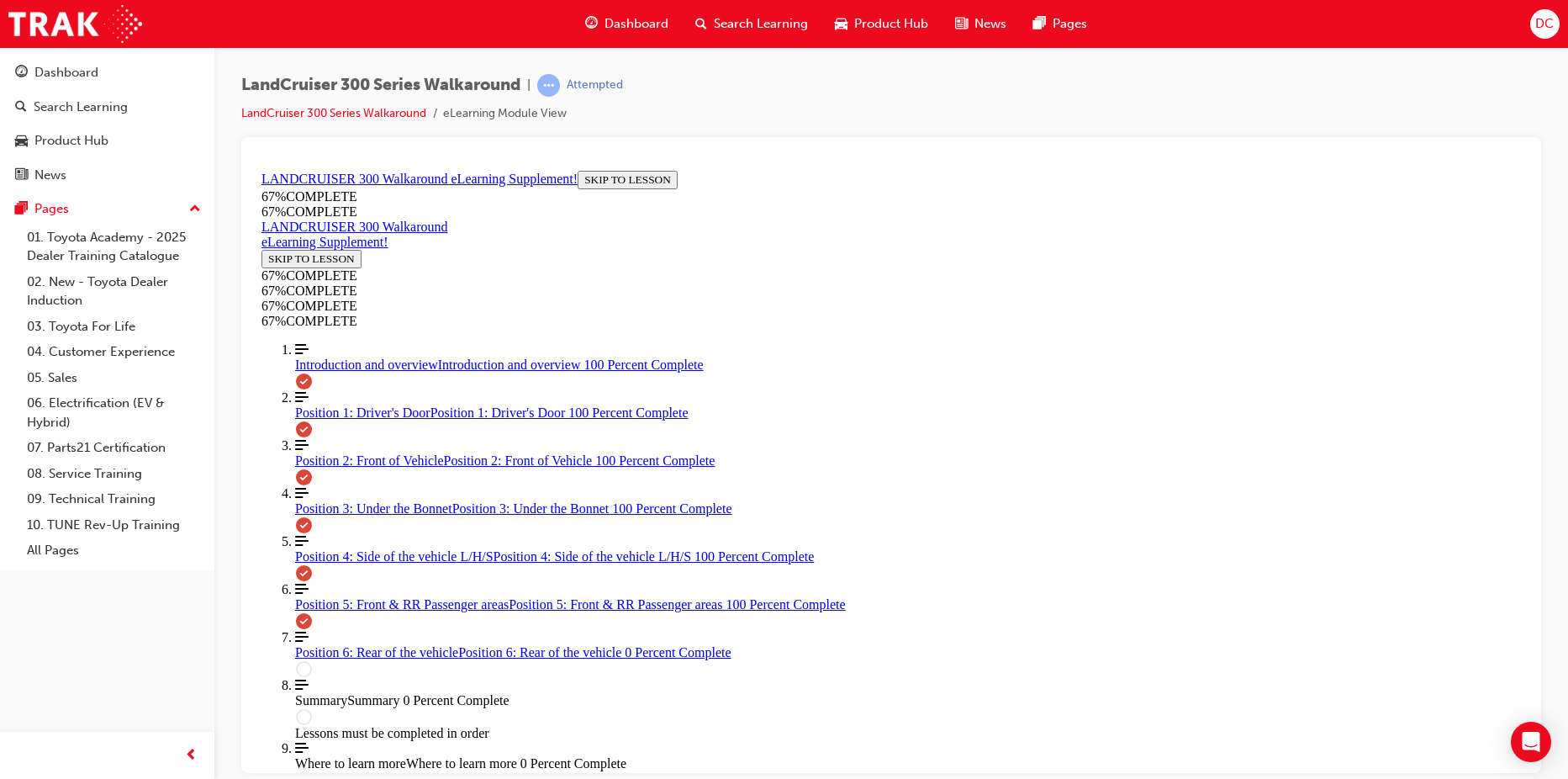
drag, startPoint x: 870, startPoint y: 379, endPoint x: 946, endPoint y: 444, distance: 100.0
drag, startPoint x: 904, startPoint y: 377, endPoint x: 923, endPoint y: 376, distance: 19.0
drag, startPoint x: 900, startPoint y: 503, endPoint x: 953, endPoint y: 510, distance: 53.5
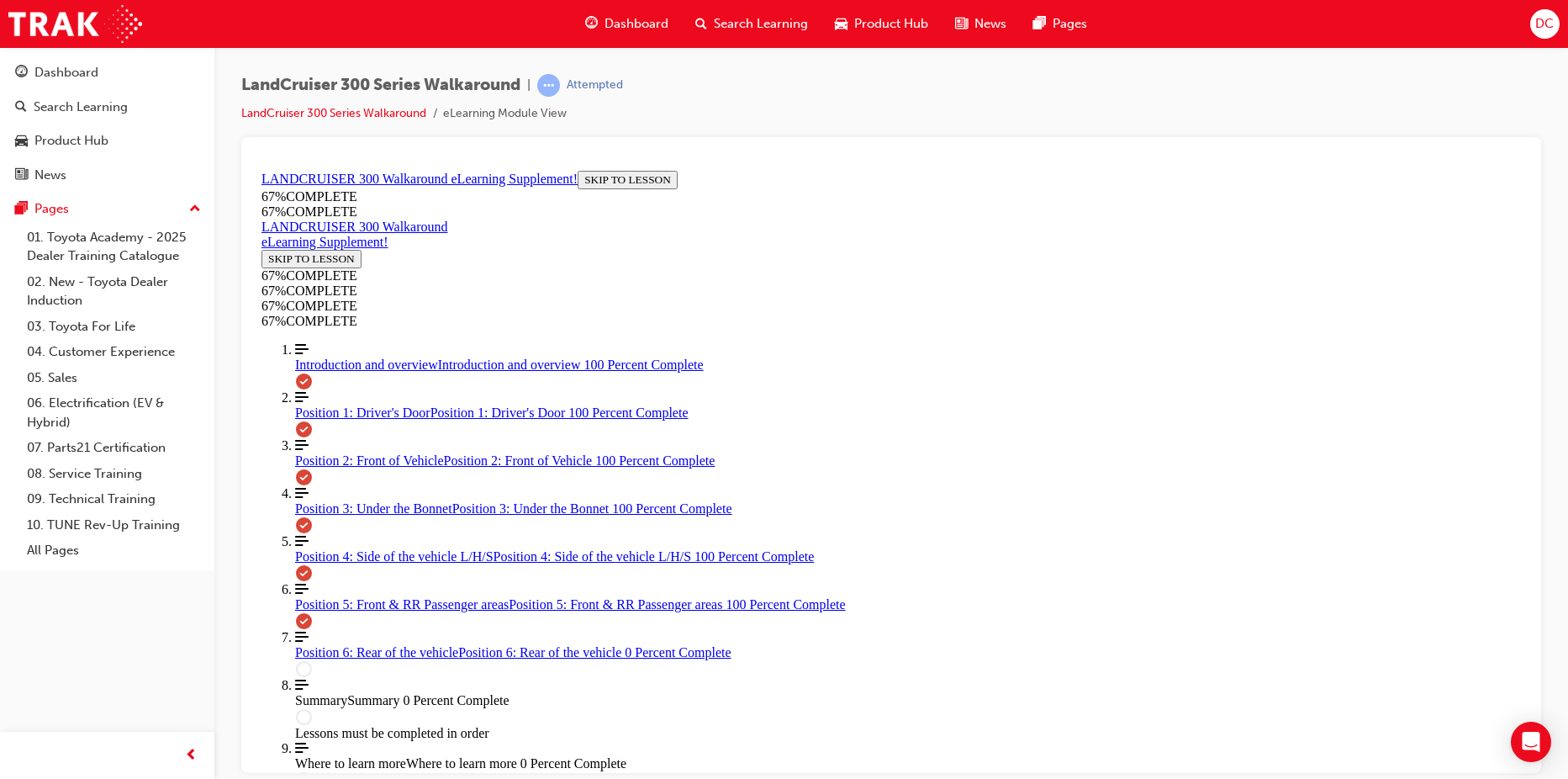
drag, startPoint x: 886, startPoint y: 498, endPoint x: 927, endPoint y: 449, distance: 63.9
drag, startPoint x: 876, startPoint y: 494, endPoint x: 935, endPoint y: 501, distance: 59.4
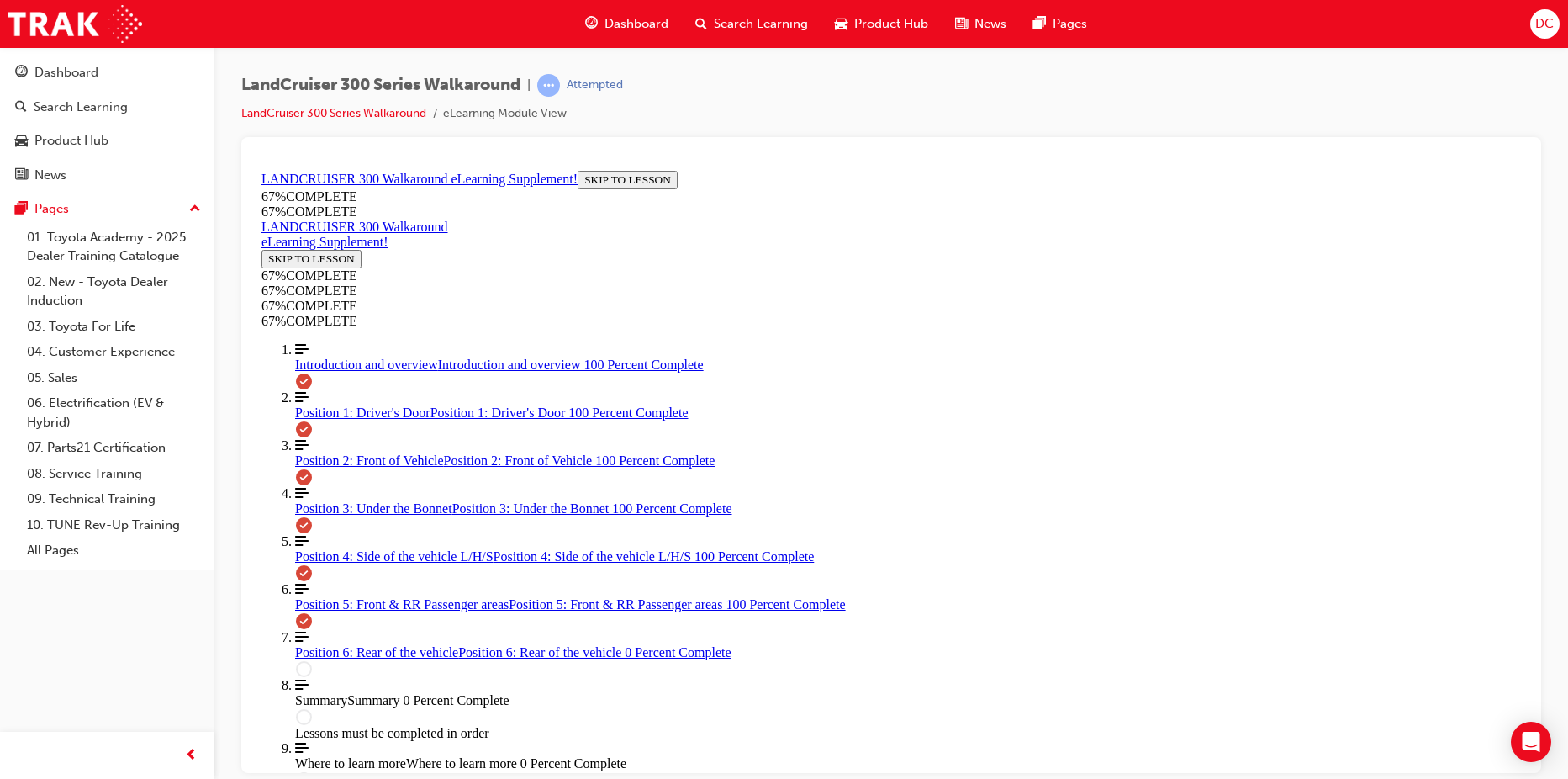
drag, startPoint x: 876, startPoint y: 376, endPoint x: 935, endPoint y: 386, distance: 59.8
drag, startPoint x: 870, startPoint y: 320, endPoint x: 922, endPoint y: 319, distance: 52.0
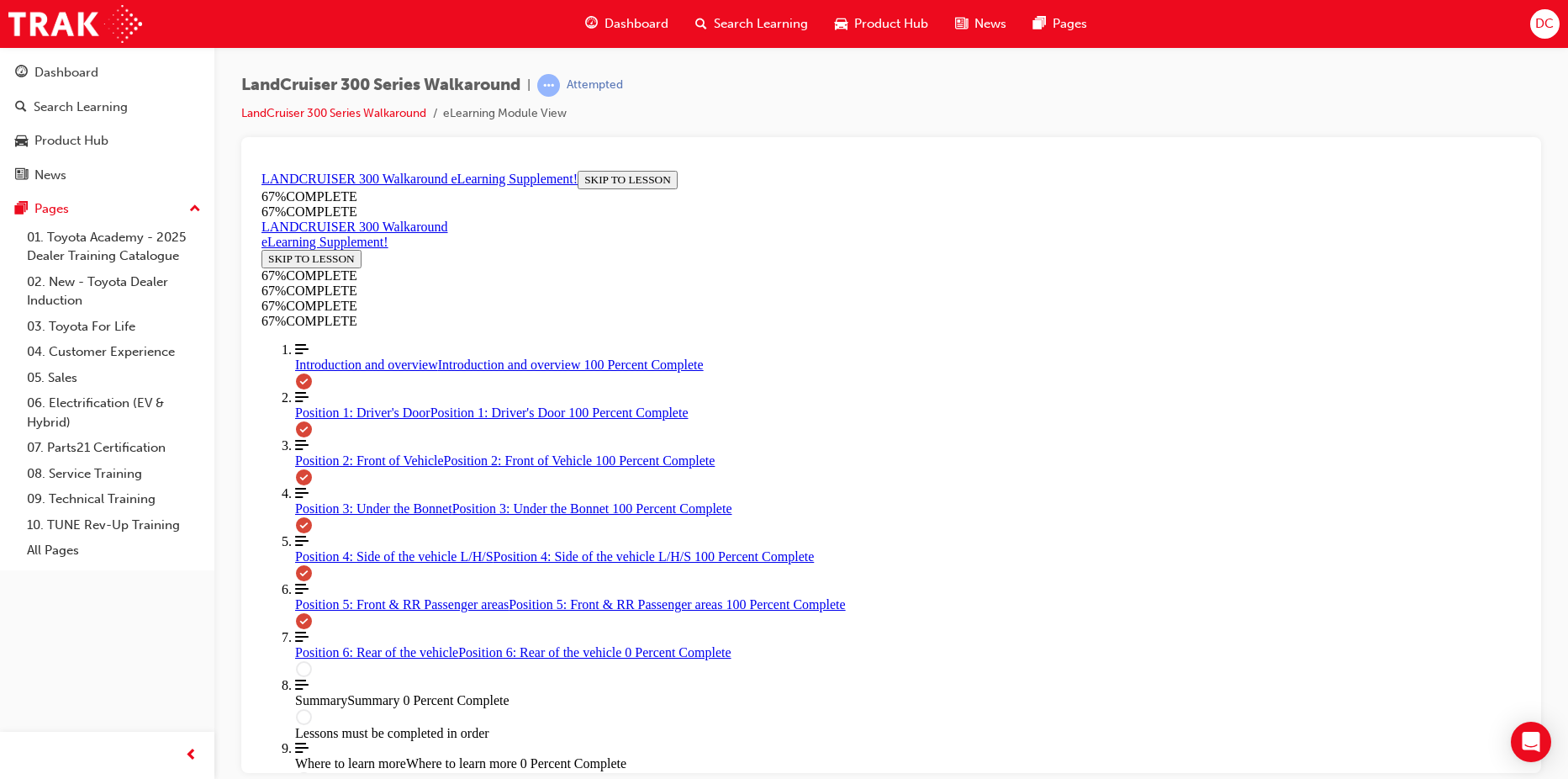
drag, startPoint x: 873, startPoint y: 435, endPoint x: 945, endPoint y: 445, distance: 72.7
drag, startPoint x: 830, startPoint y: 395, endPoint x: 870, endPoint y: 518, distance: 129.3
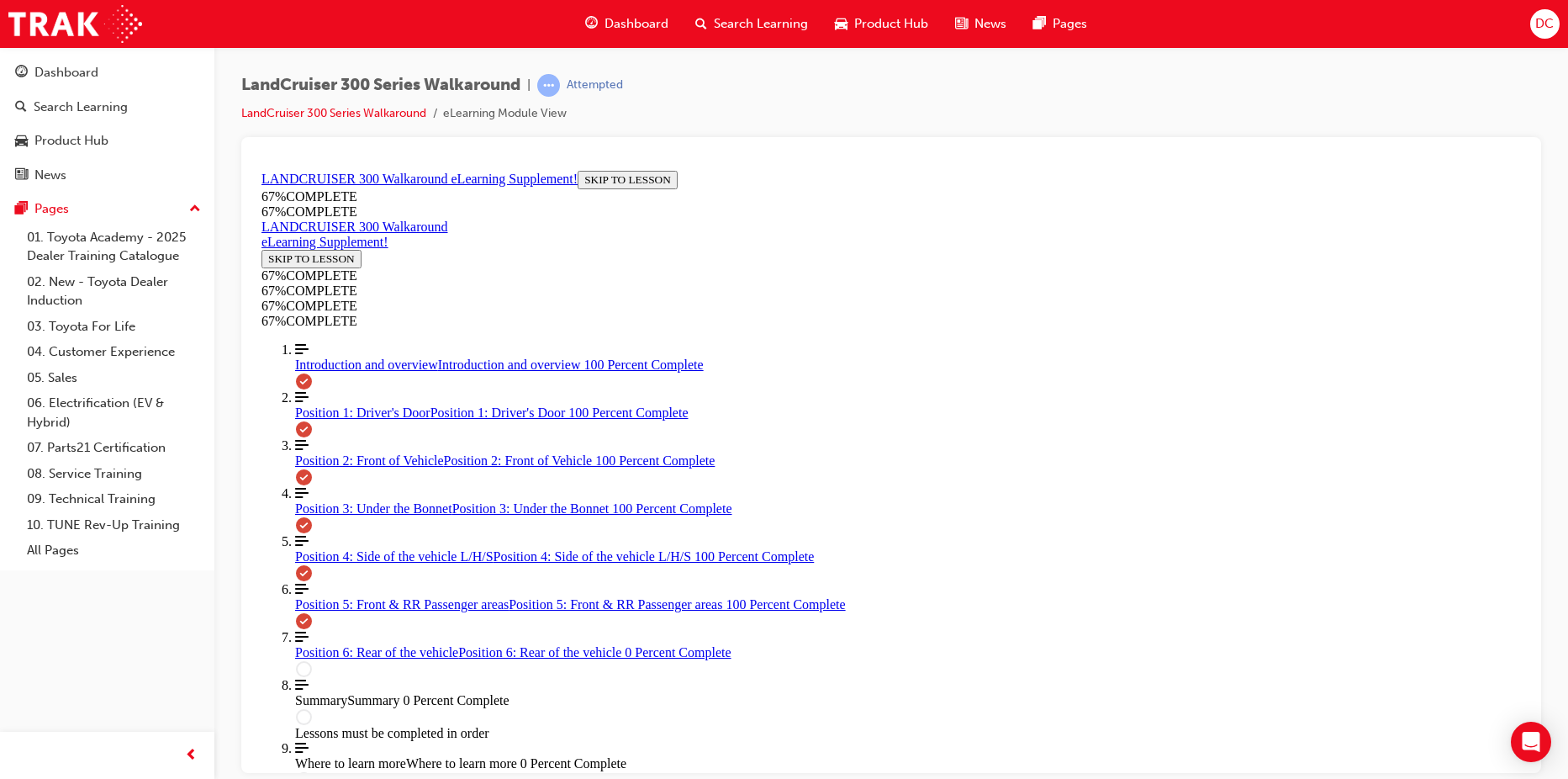
drag, startPoint x: 836, startPoint y: 386, endPoint x: 886, endPoint y: 324, distance: 79.6
drag, startPoint x: 863, startPoint y: 370, endPoint x: 884, endPoint y: 368, distance: 21.1
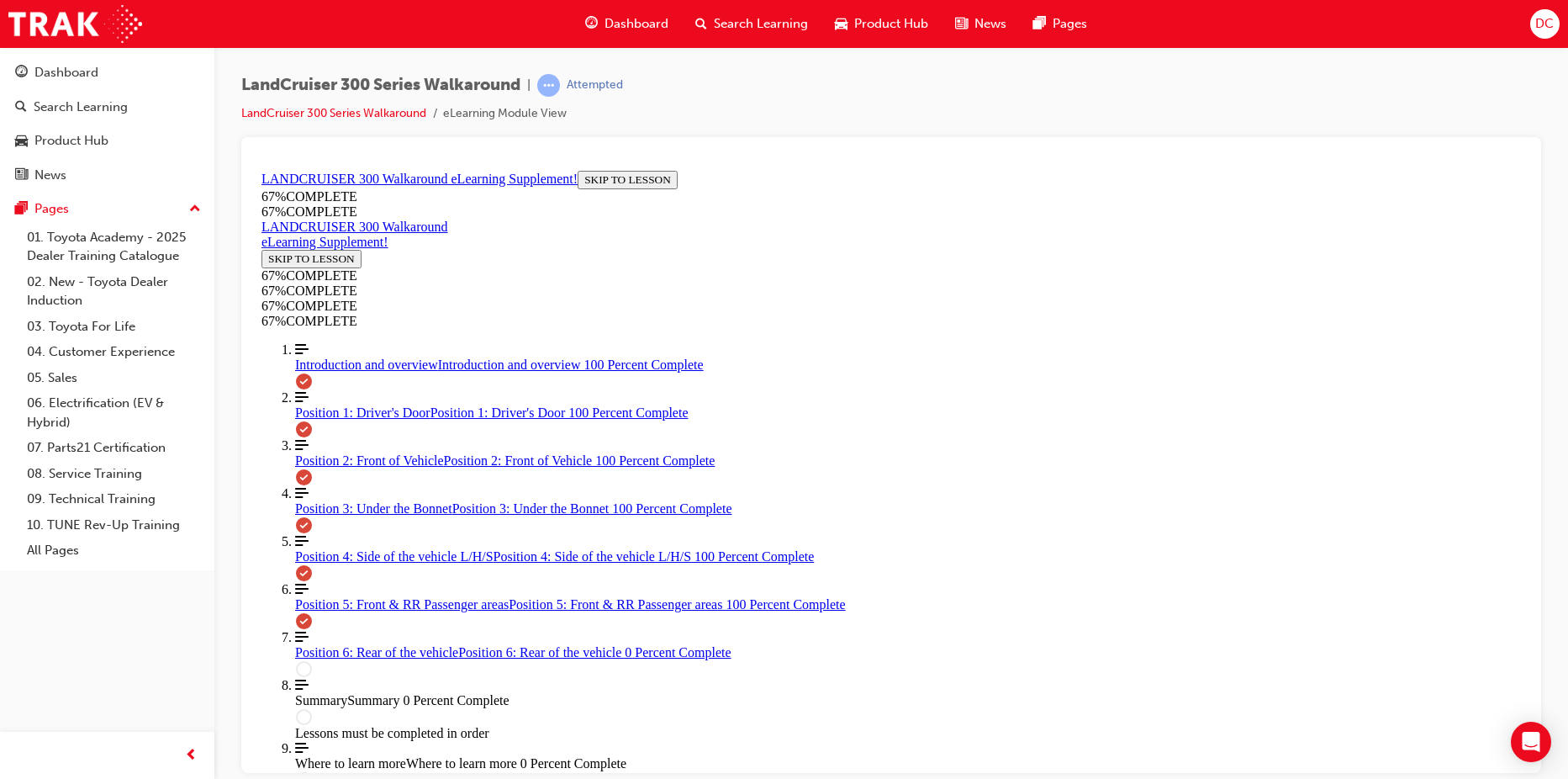
drag, startPoint x: 1346, startPoint y: 473, endPoint x: 1267, endPoint y: 522, distance: 93.0
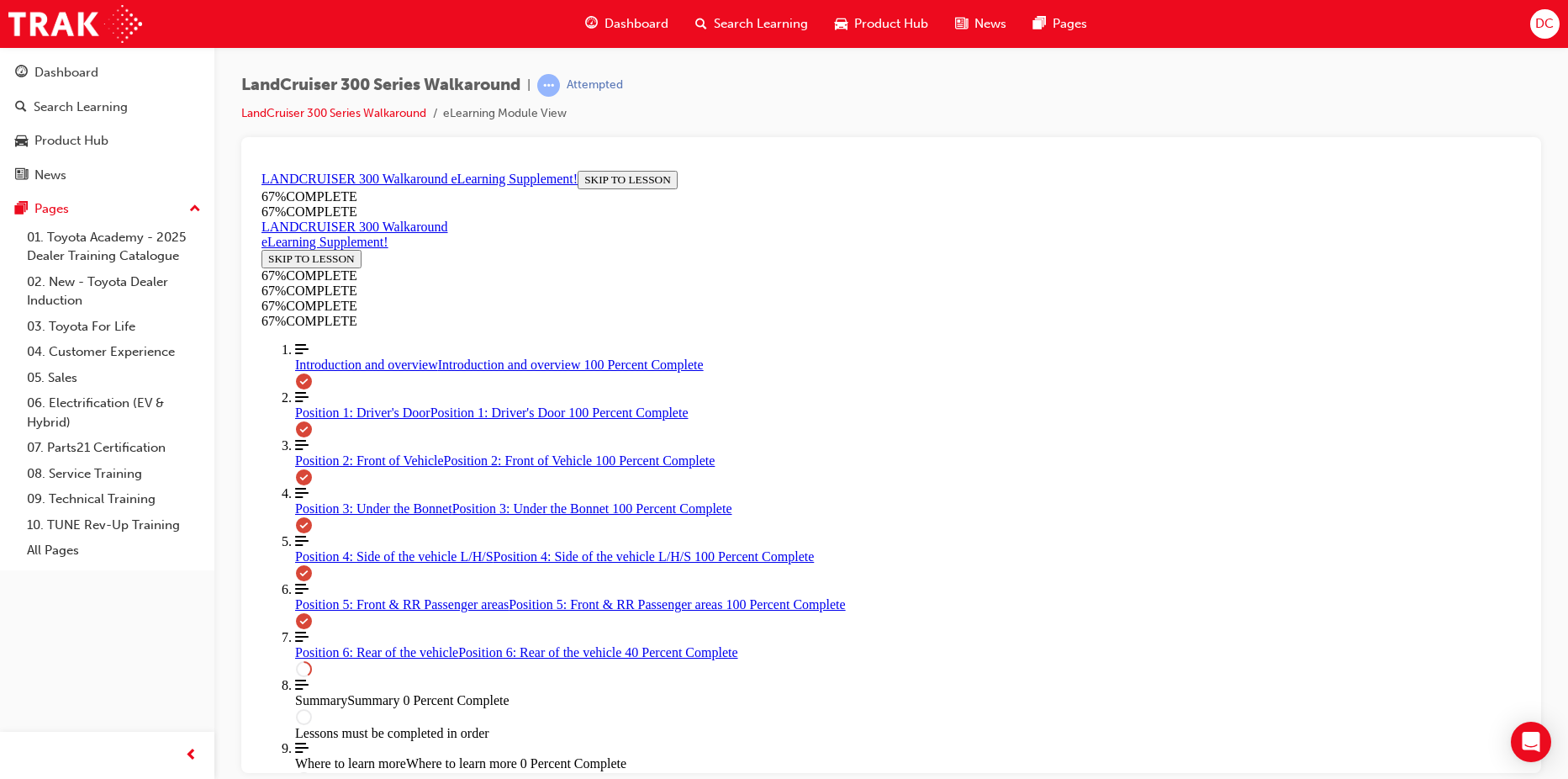
scroll to position [725, 0]
drag, startPoint x: 957, startPoint y: 637, endPoint x: 465, endPoint y: 591, distance: 494.1
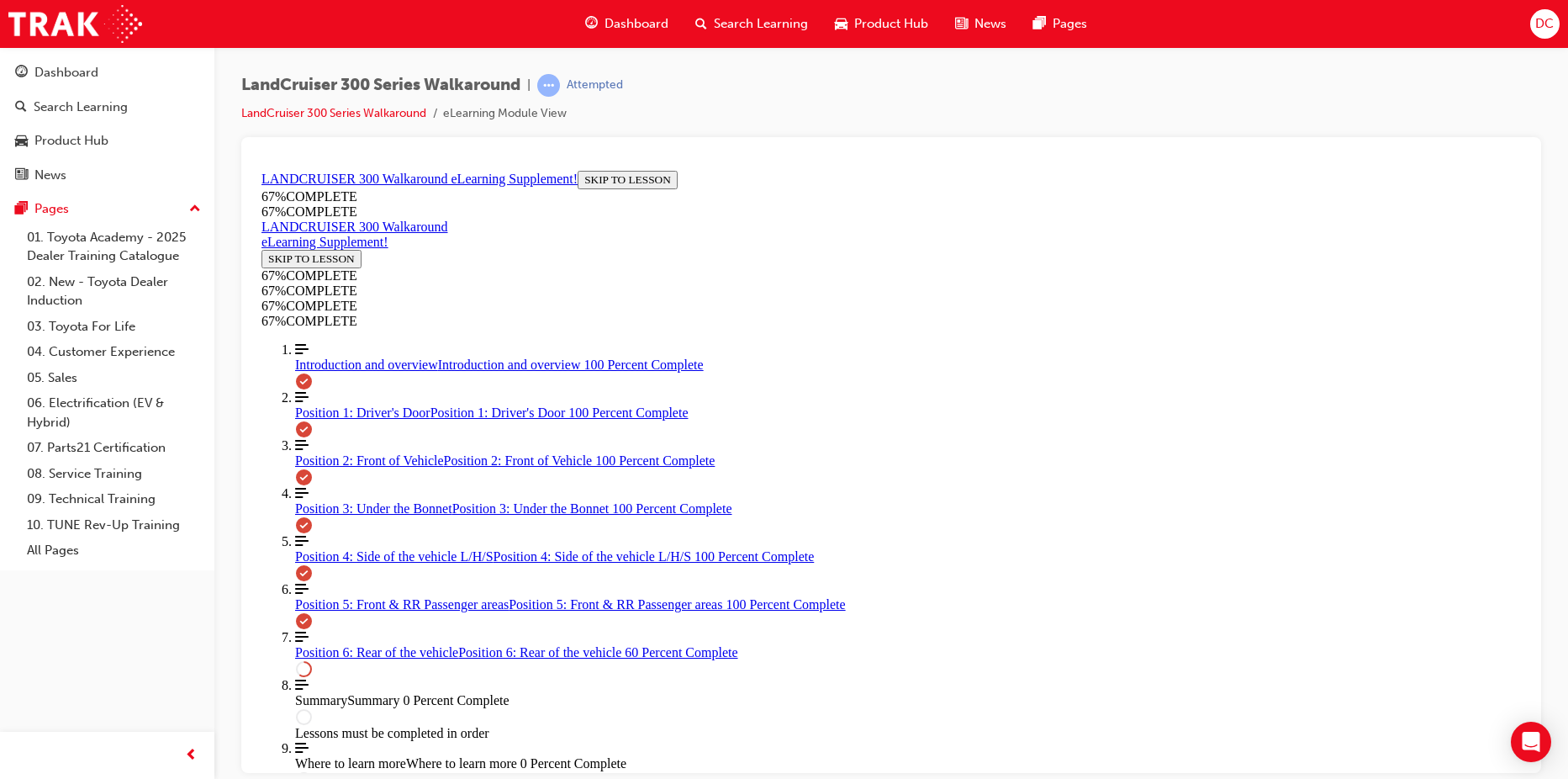
scroll to position [1255, 0]
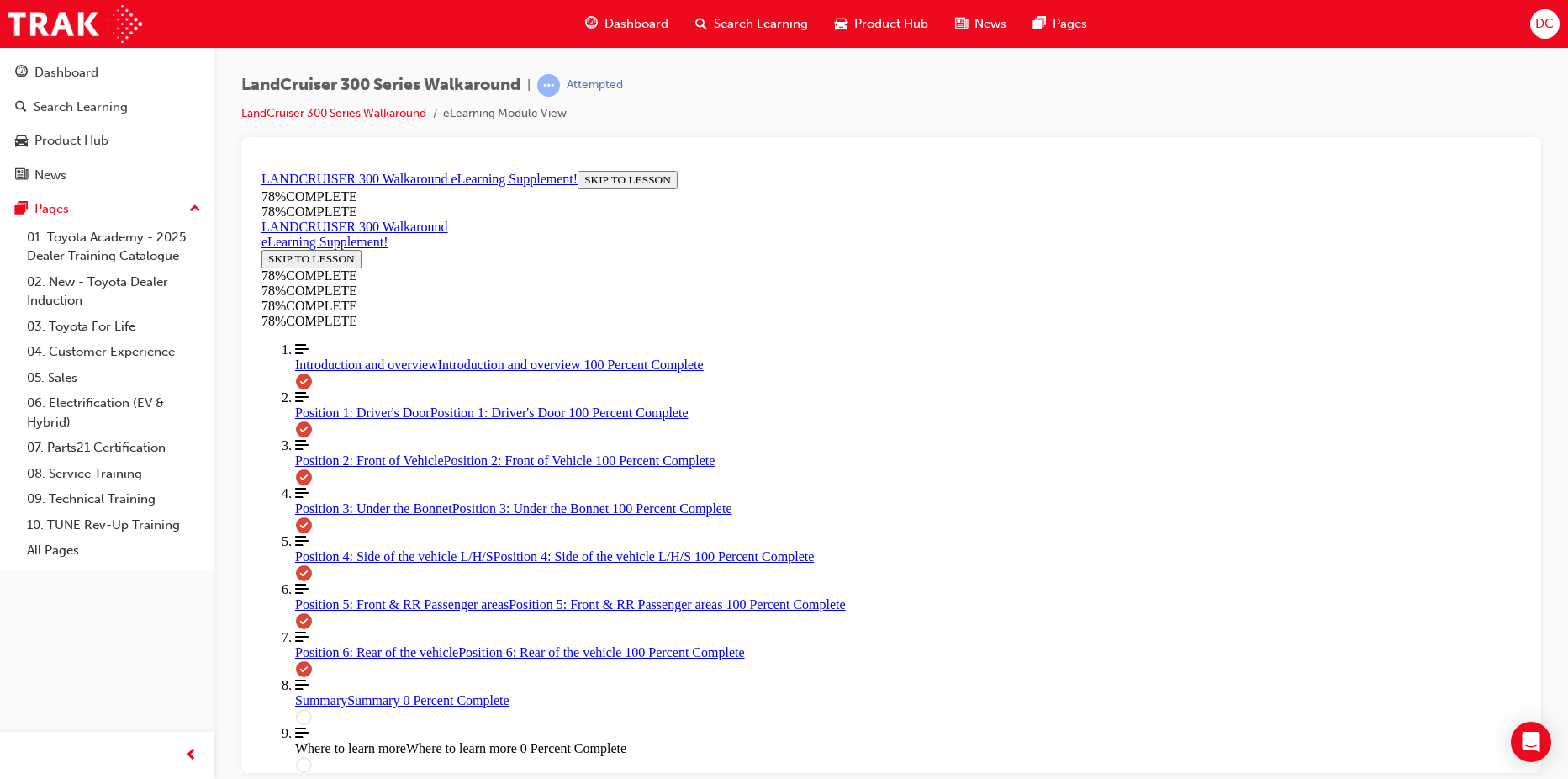
scroll to position [1888, 0]
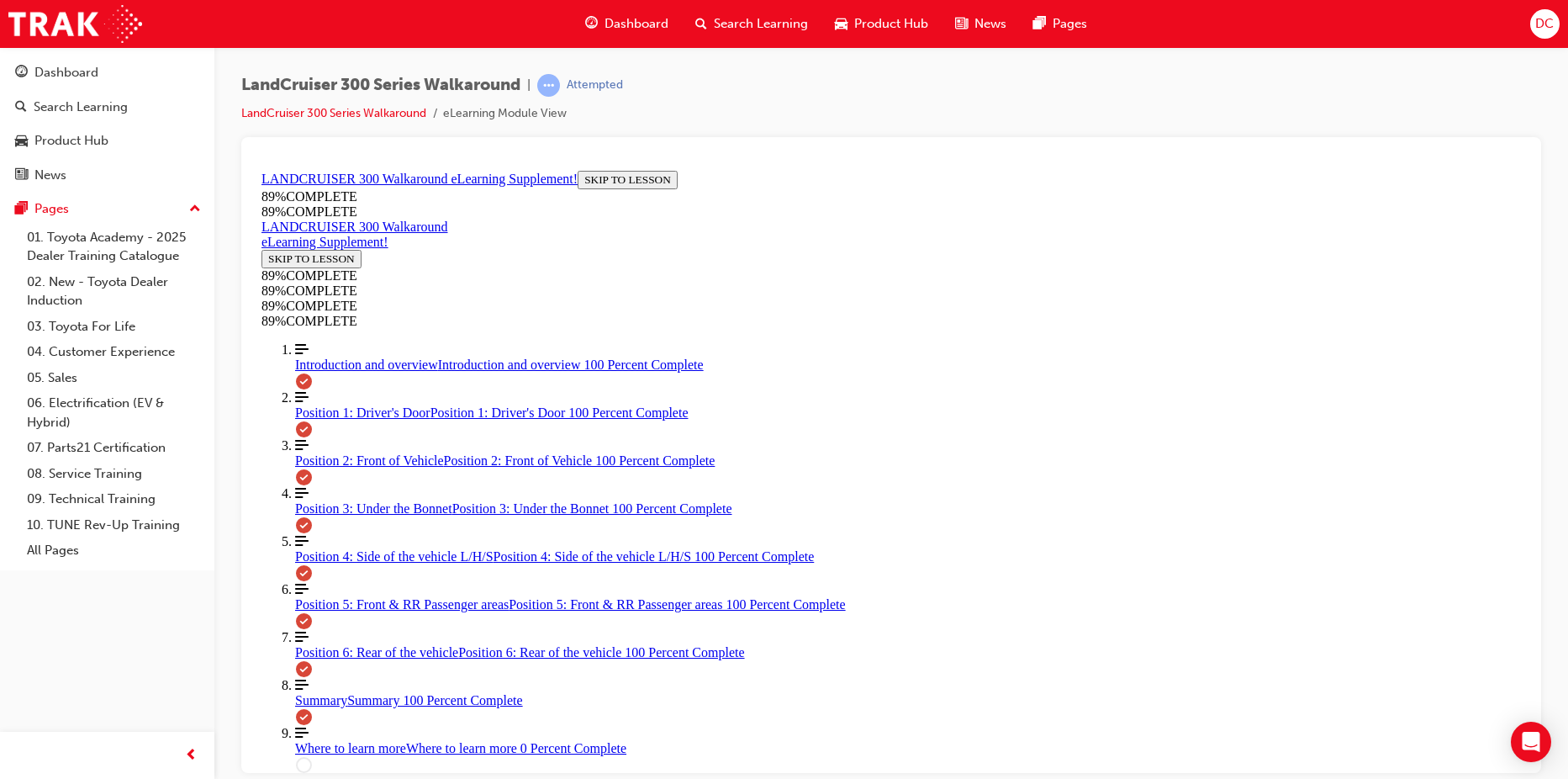
scroll to position [1297, 0]
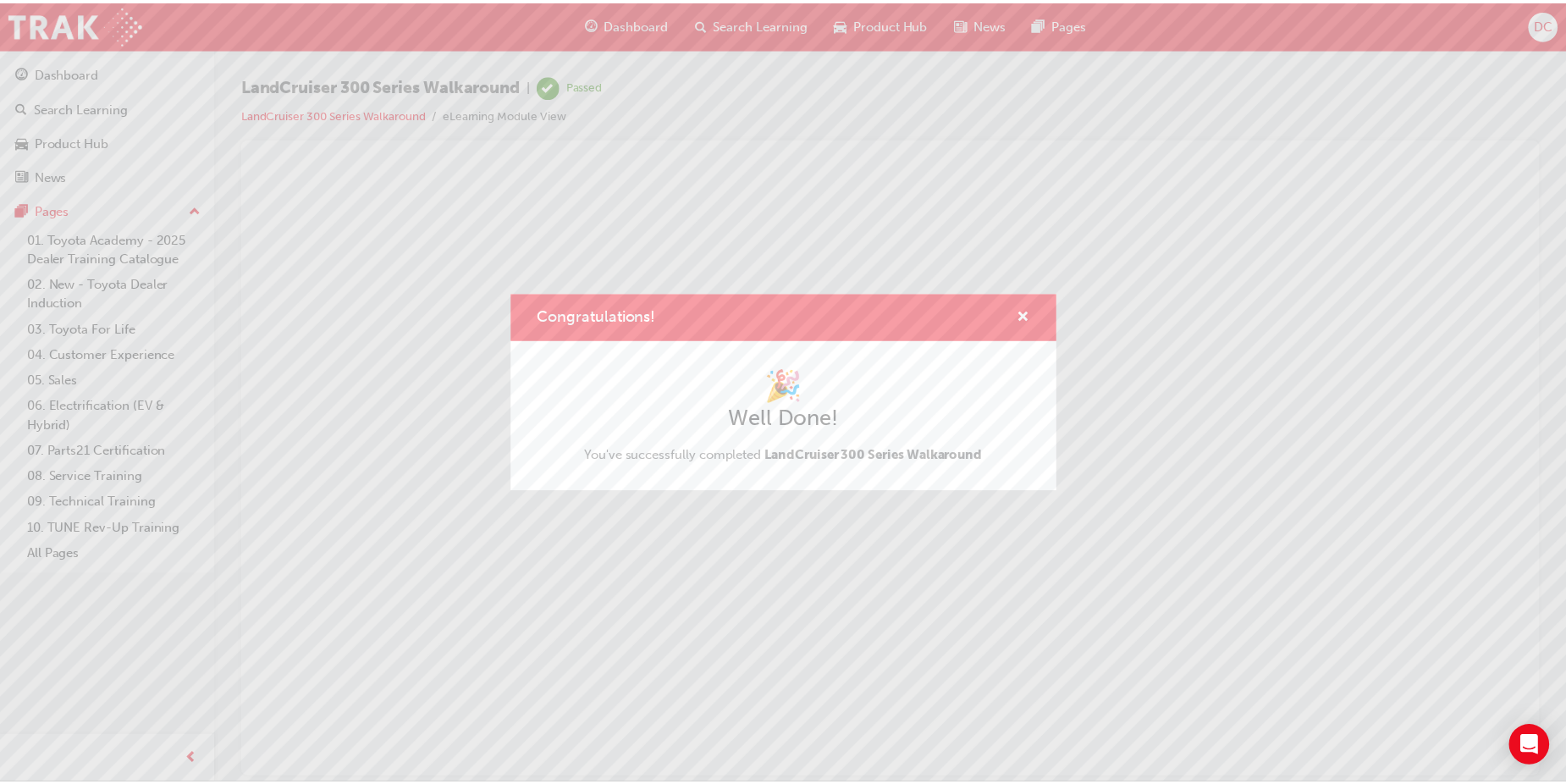
scroll to position [0, 0]
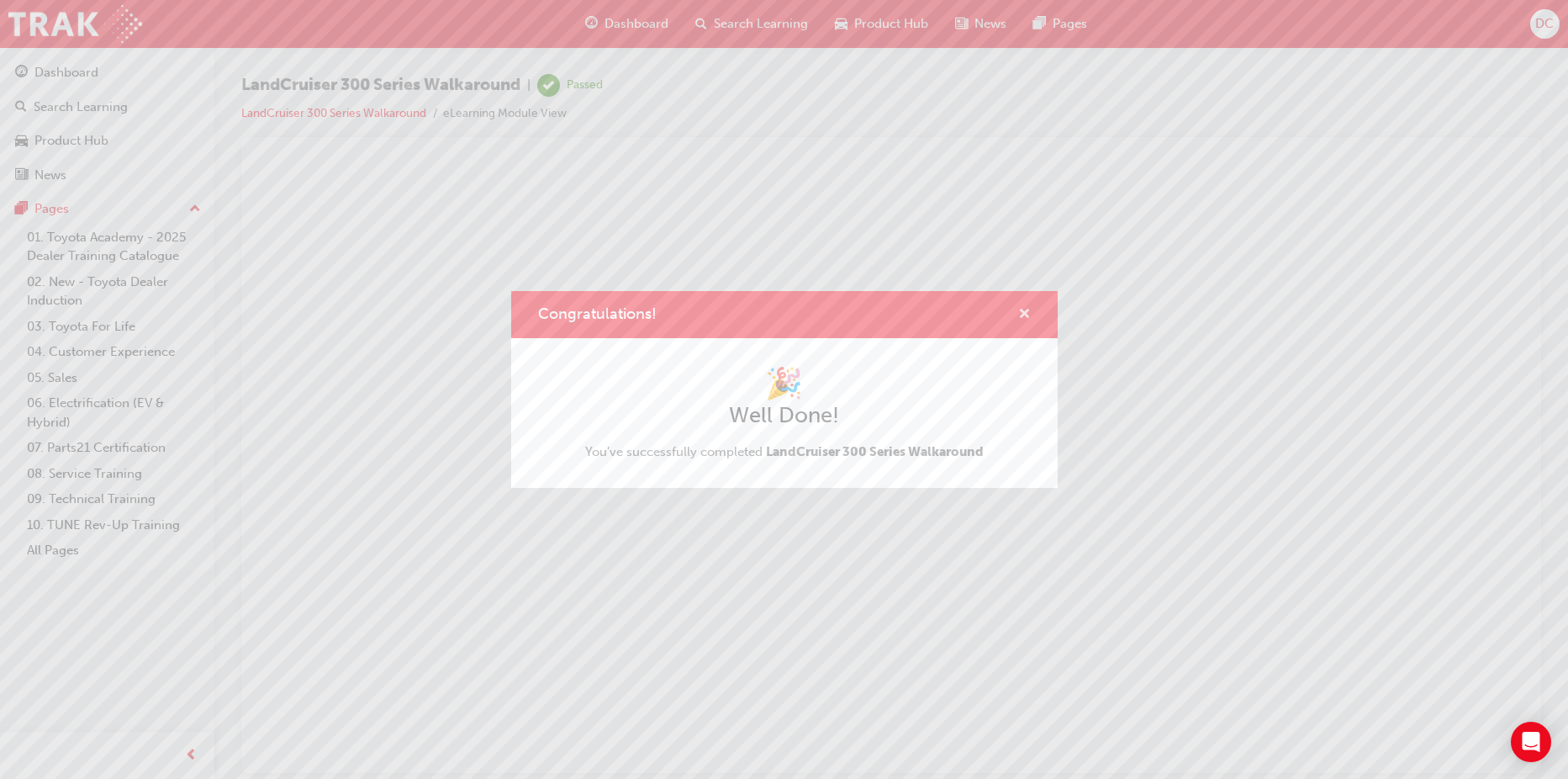
click at [1020, 316] on span "cross-icon" at bounding box center [1024, 315] width 13 height 15
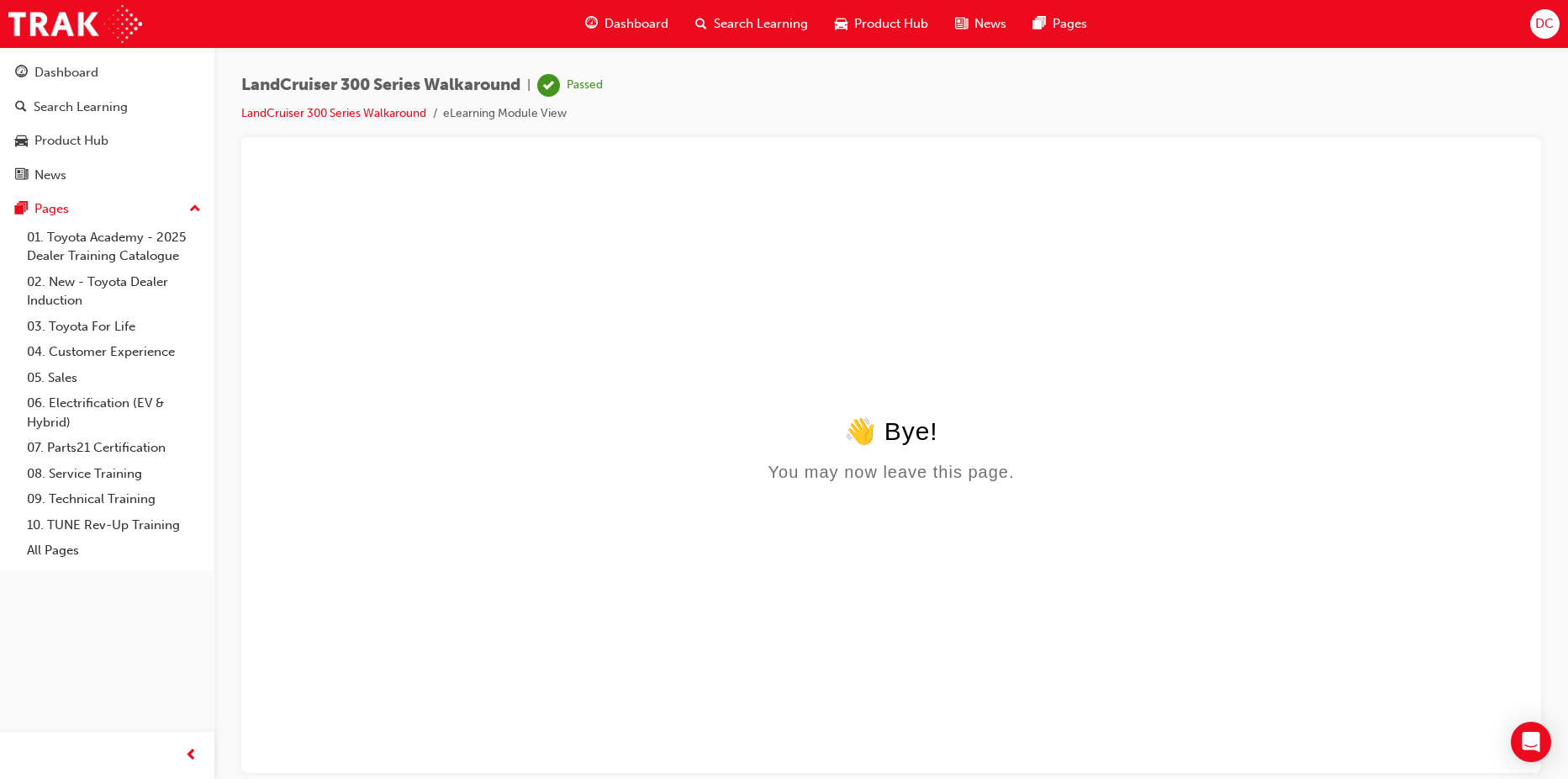
click at [628, 44] on div "Dashboard Search Learning Product Hub News Pages" at bounding box center [835, 24] width 542 height 48
click at [631, 35] on div "Dashboard" at bounding box center [626, 24] width 110 height 35
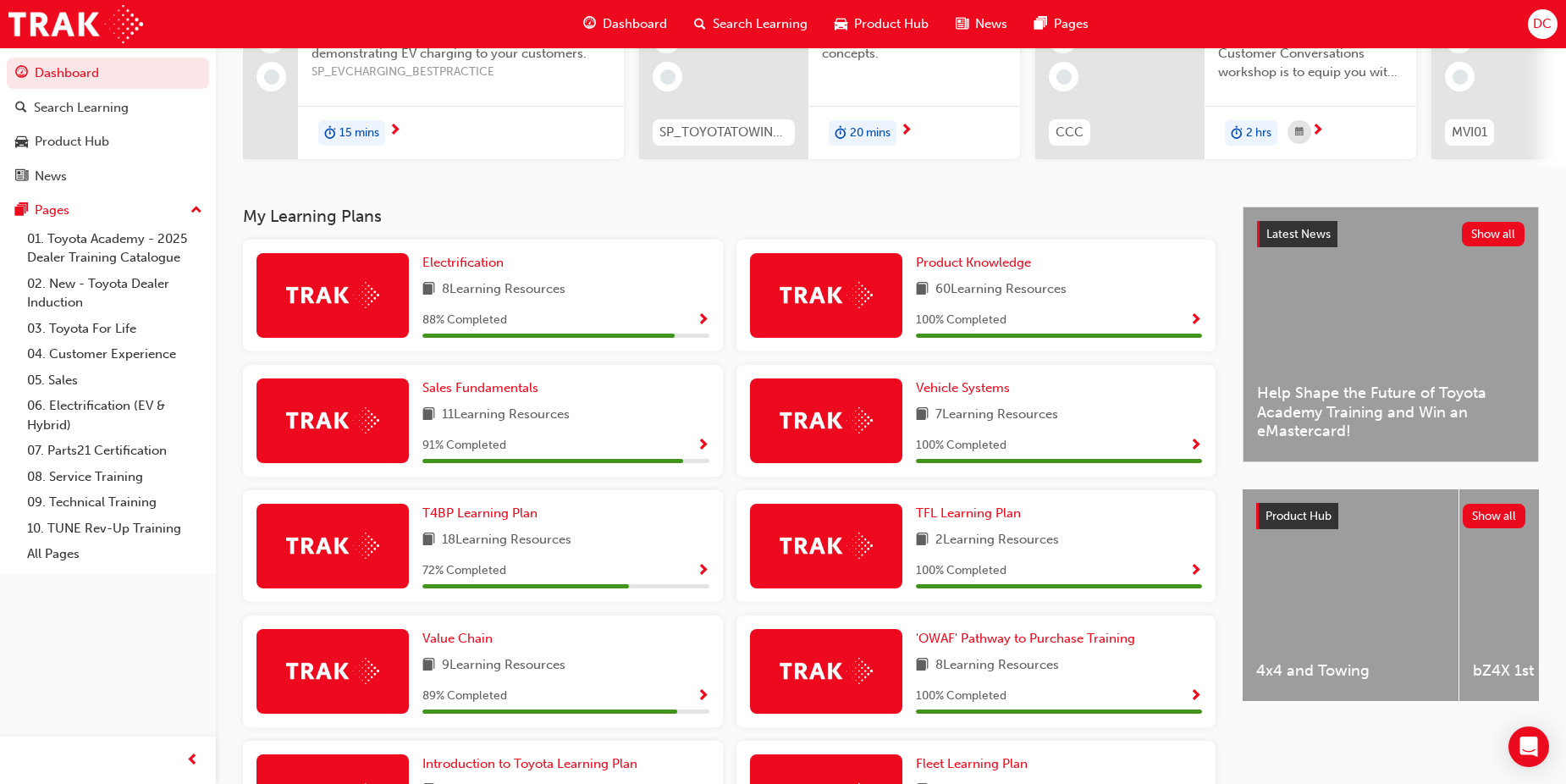
scroll to position [254, 0]
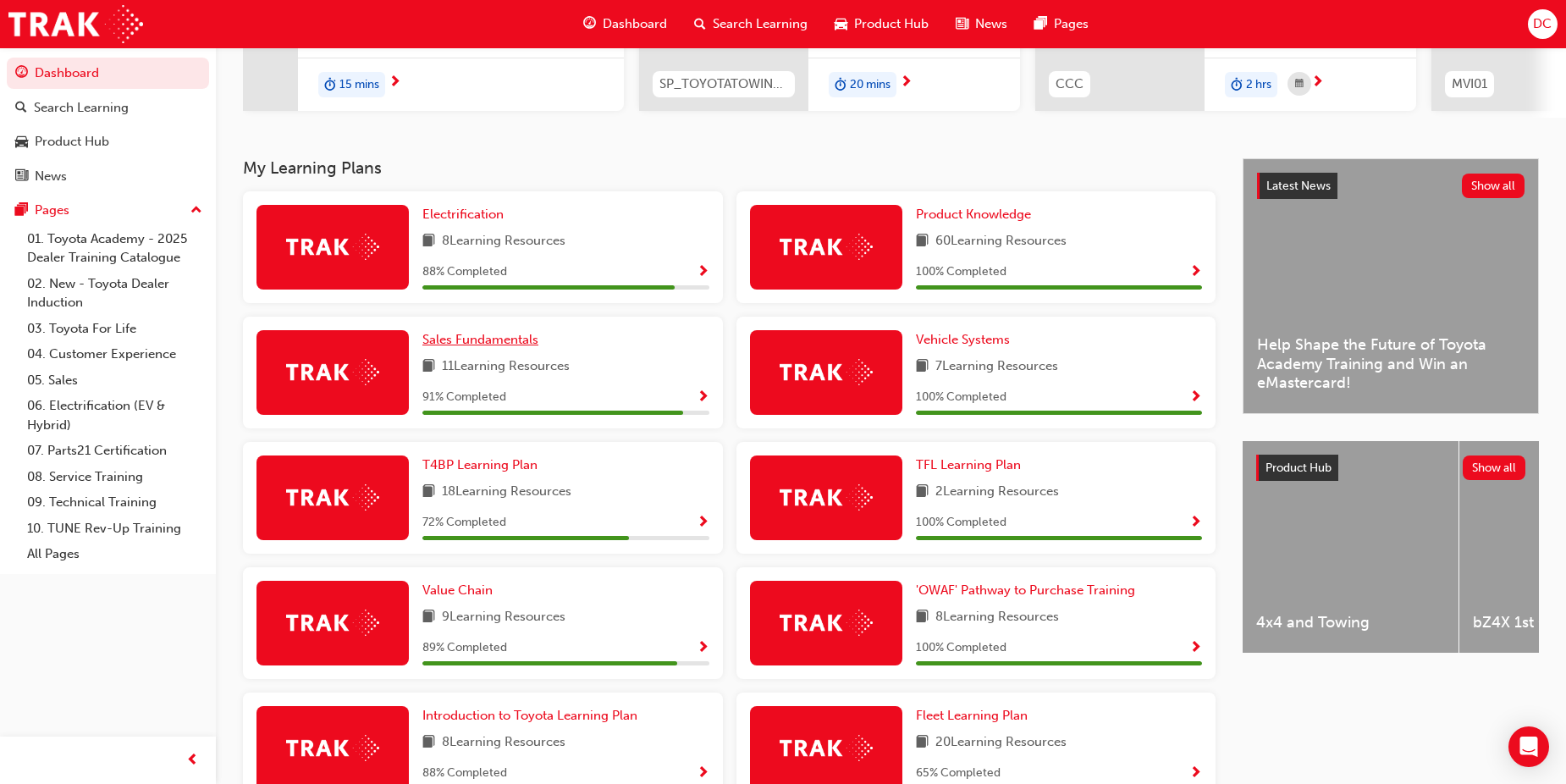
click at [531, 347] on span "Sales Fundamentals" at bounding box center [480, 339] width 116 height 16
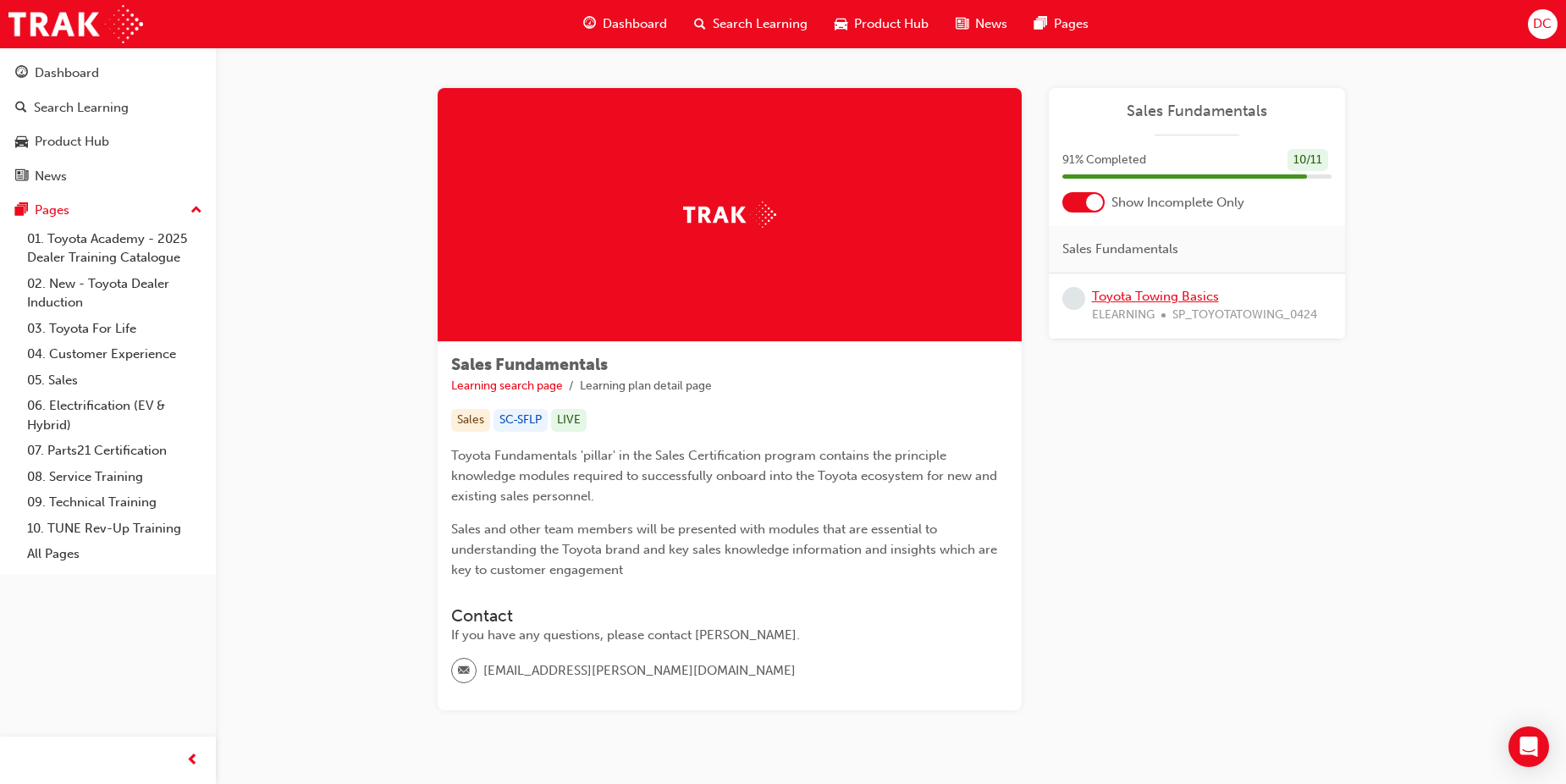
click at [1116, 292] on link "Toyota Towing Basics" at bounding box center [1156, 296] width 127 height 16
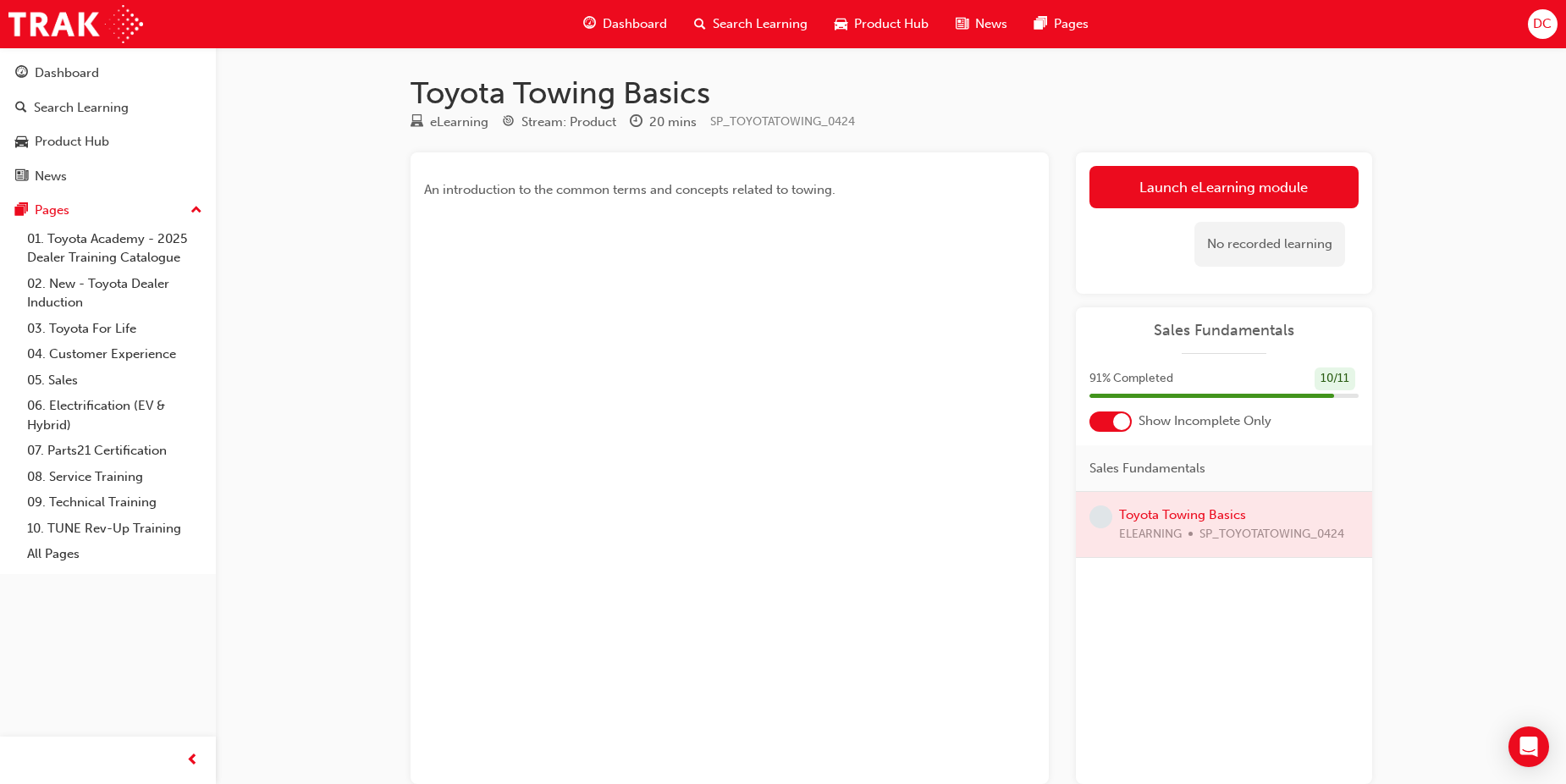
click at [1136, 514] on div at bounding box center [1224, 524] width 296 height 65
click at [1129, 200] on link "Launch eLearning module" at bounding box center [1224, 187] width 269 height 42
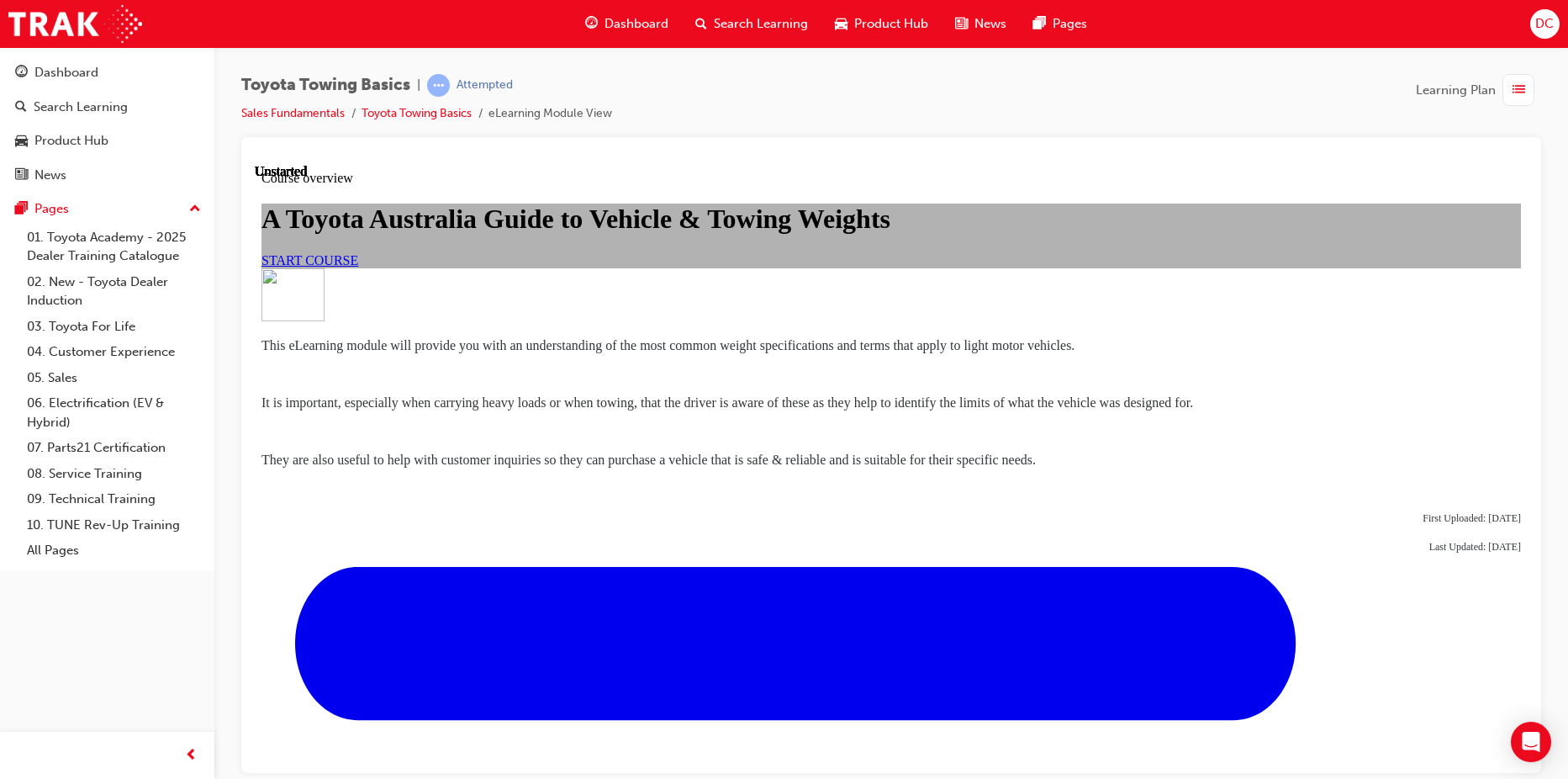
click at [663, 30] on span "Dashboard" at bounding box center [636, 24] width 64 height 19
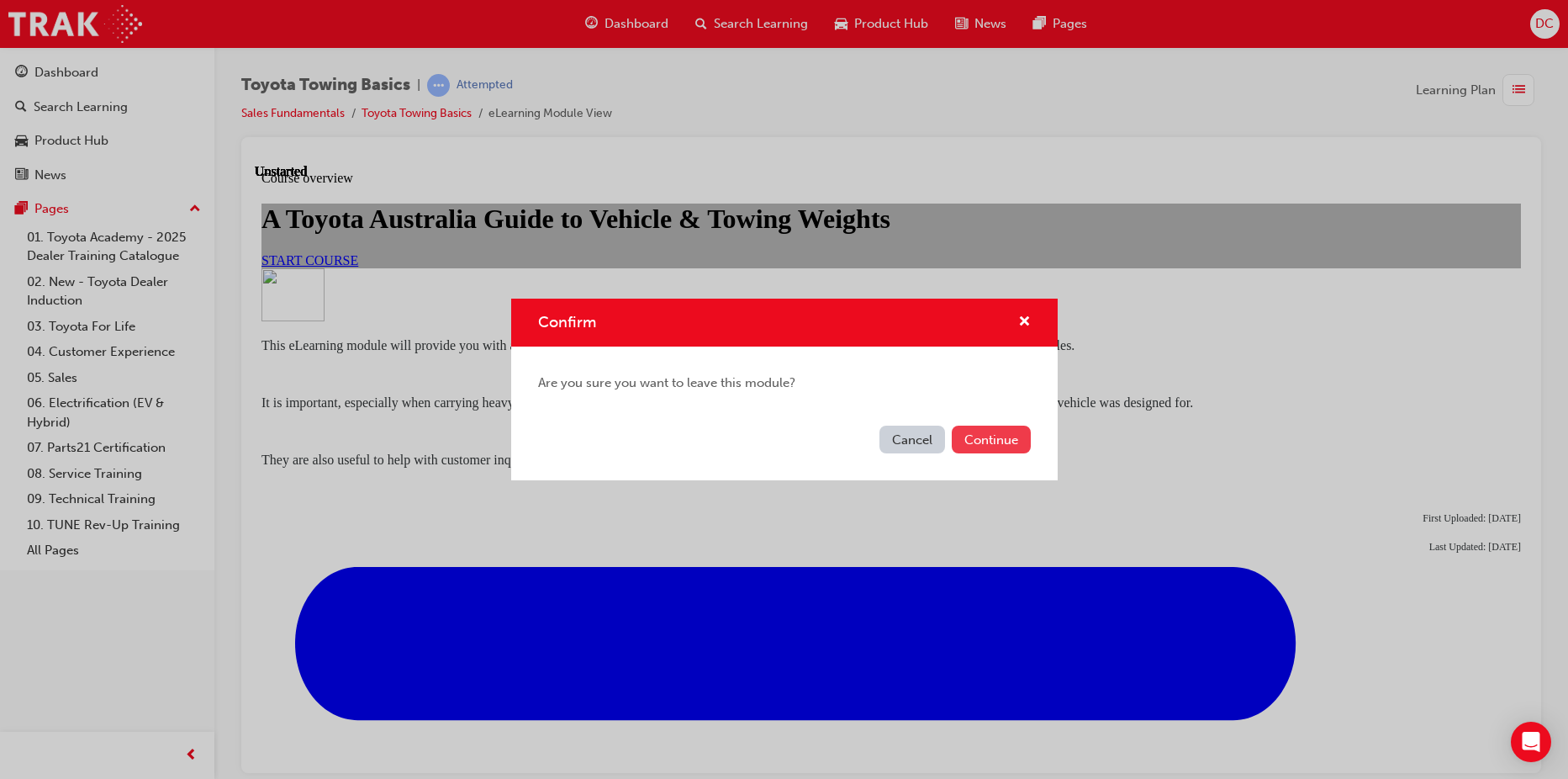
click at [991, 438] on button "Continue" at bounding box center [991, 439] width 79 height 28
